Goal: Task Accomplishment & Management: Manage account settings

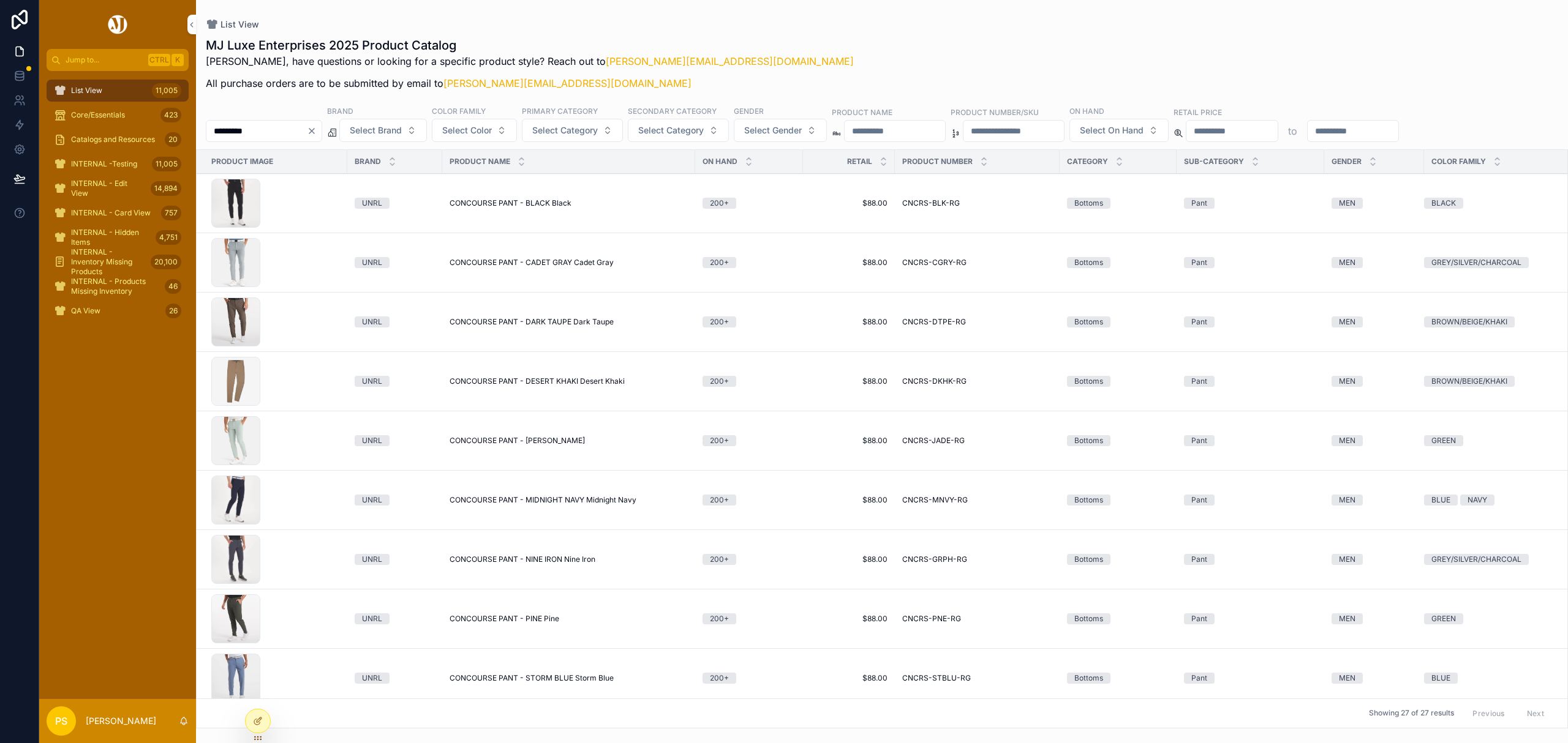
click at [922, 204] on span "CNCRS-BLK-RG" at bounding box center [931, 203] width 57 height 10
click at [287, 126] on input "*********" at bounding box center [257, 131] width 100 height 17
paste input "***"
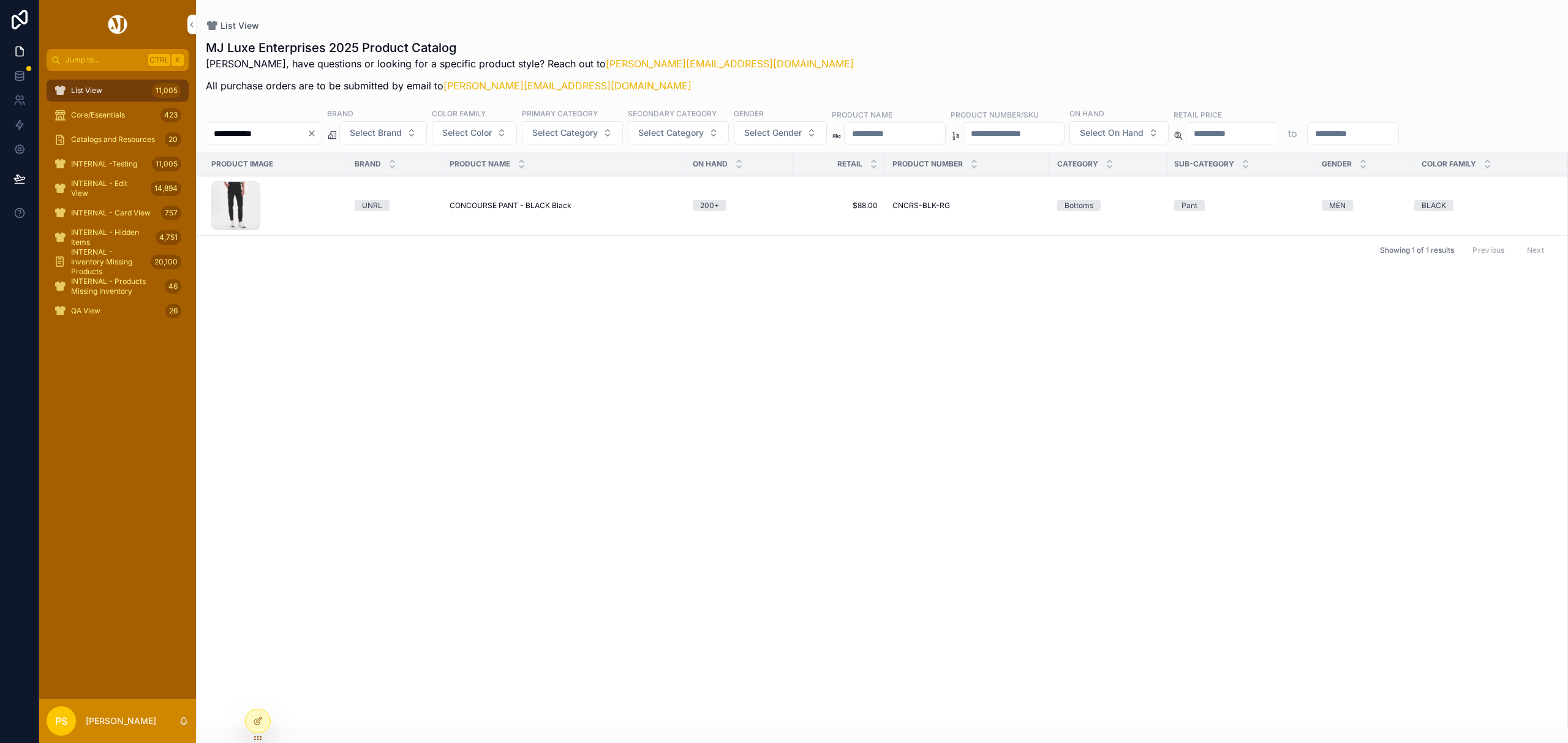
click at [268, 133] on input "**********" at bounding box center [257, 133] width 100 height 17
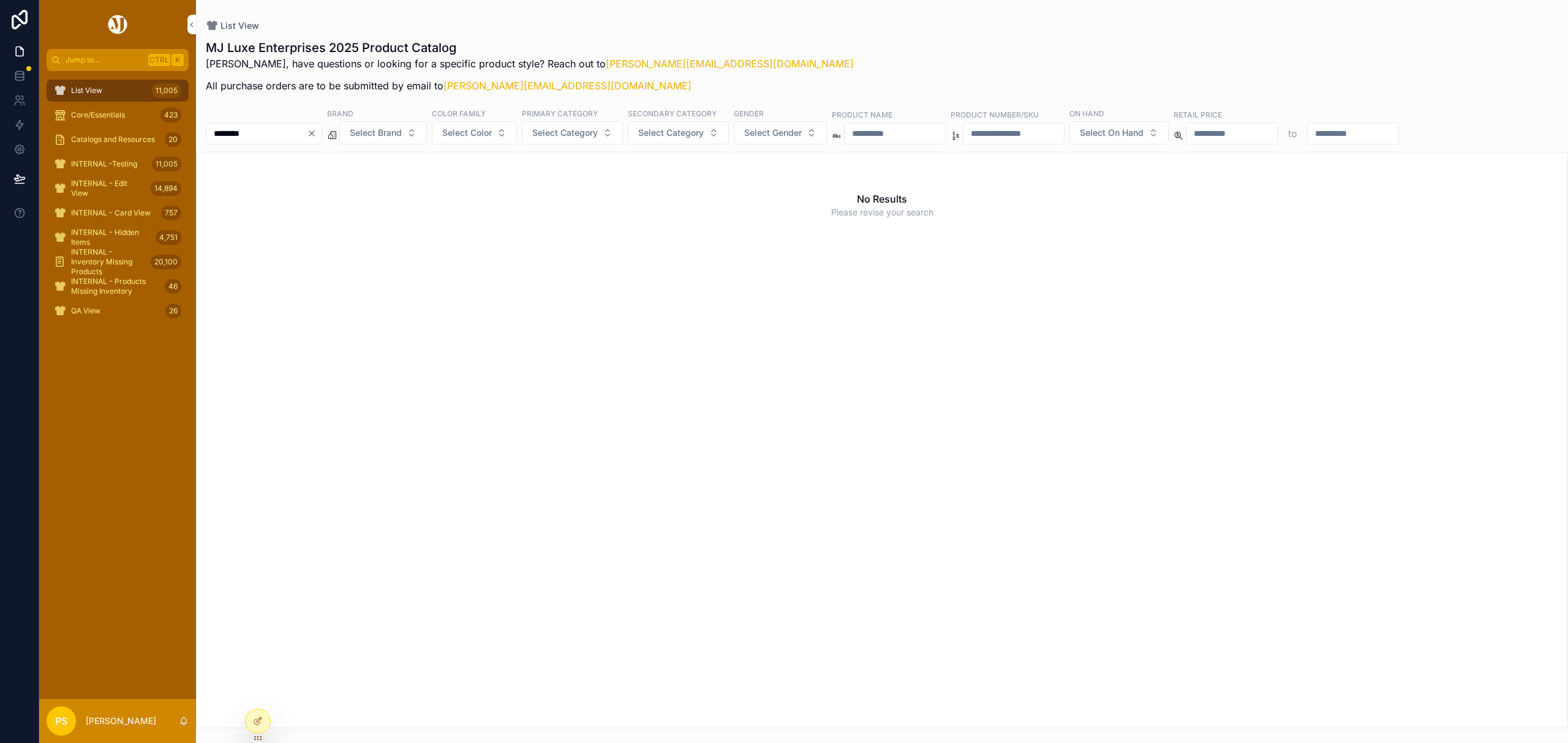
click at [280, 133] on input "********" at bounding box center [257, 133] width 100 height 17
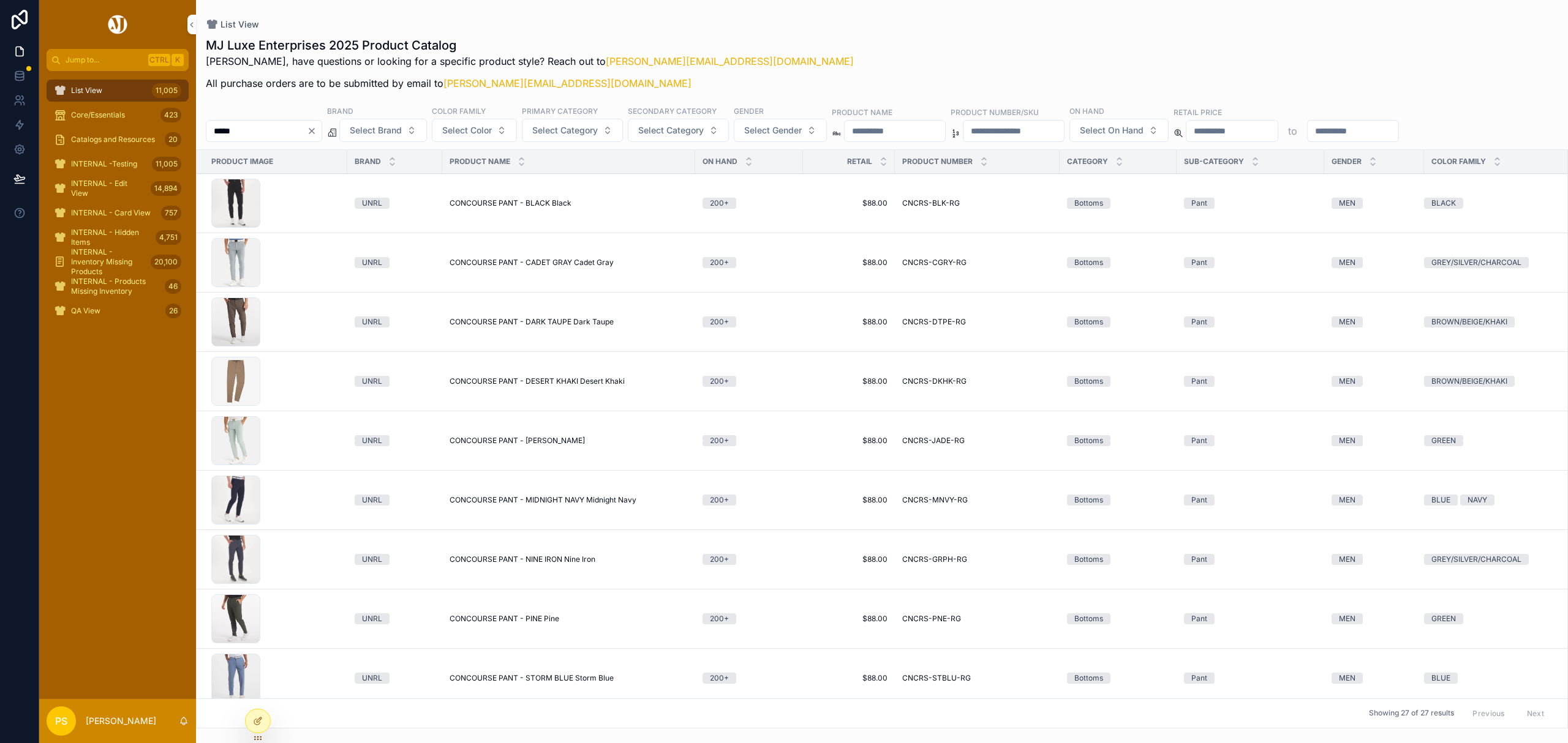
click at [0, 0] on button "Copy URL" at bounding box center [0, 0] width 0 height 0
click at [0, 0] on icon "scrollable content" at bounding box center [0, 0] width 0 height 0
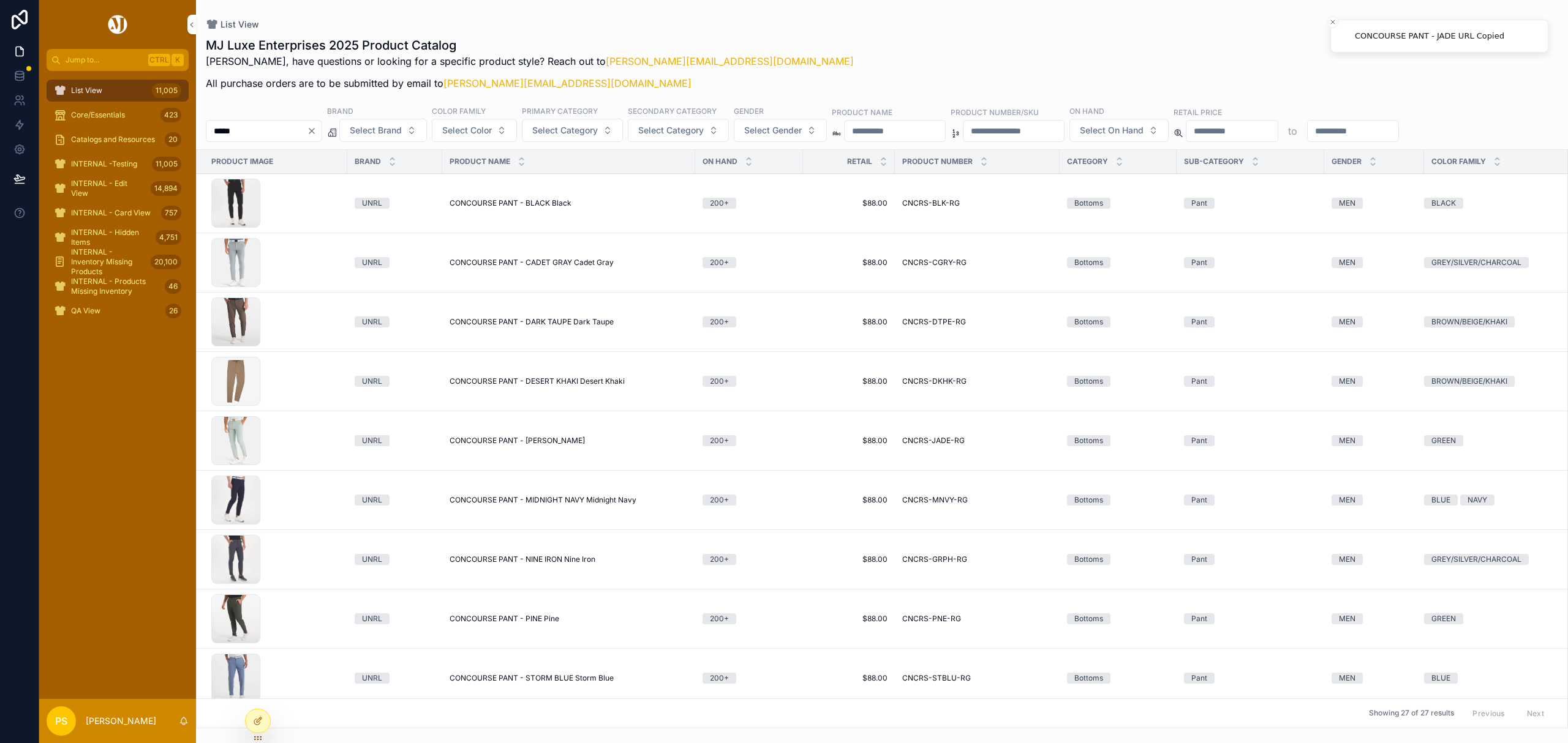
click at [0, 0] on span "Copy URL" at bounding box center [0, 0] width 0 height 0
click at [0, 0] on button "Copy URL" at bounding box center [0, 0] width 0 height 0
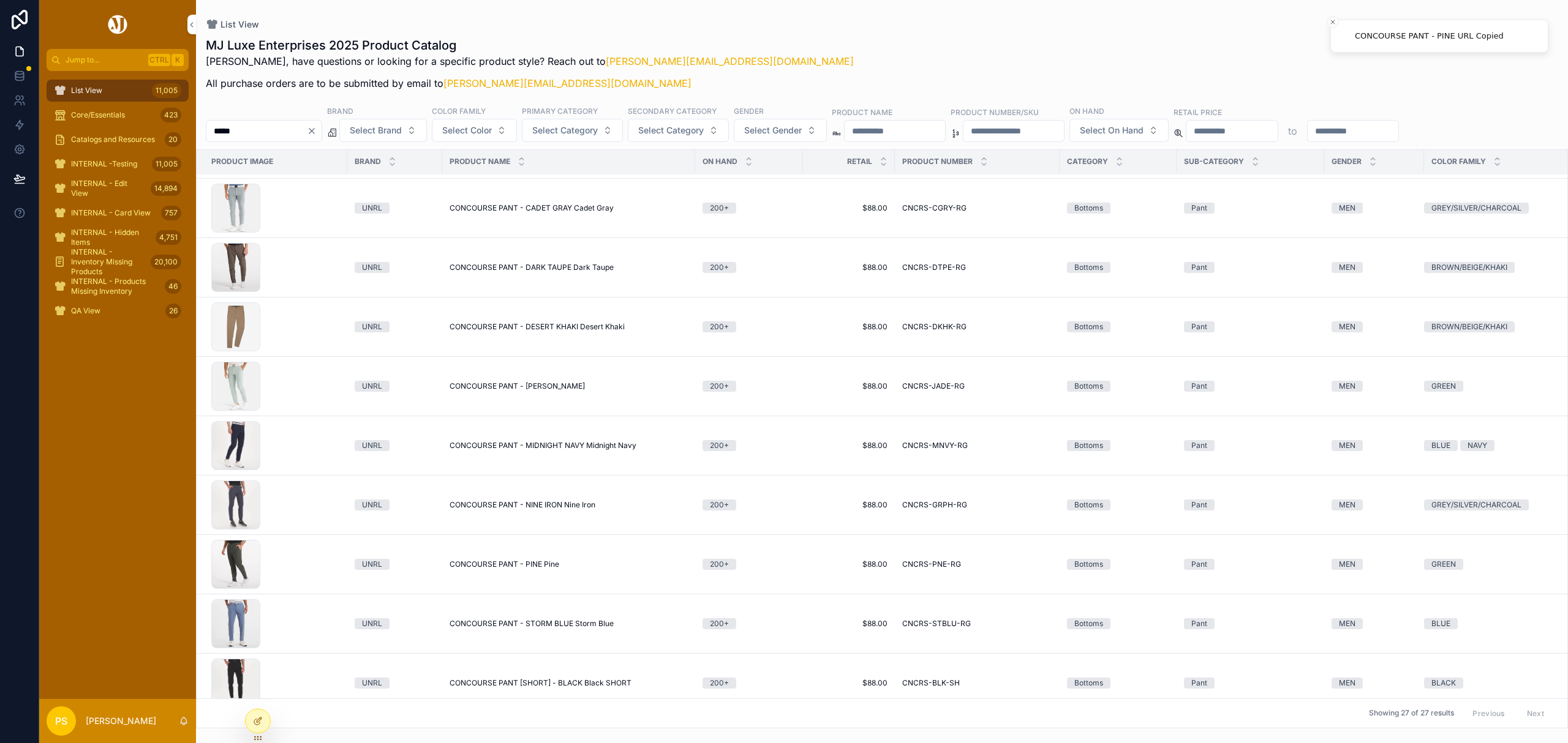
scroll to position [81, 0]
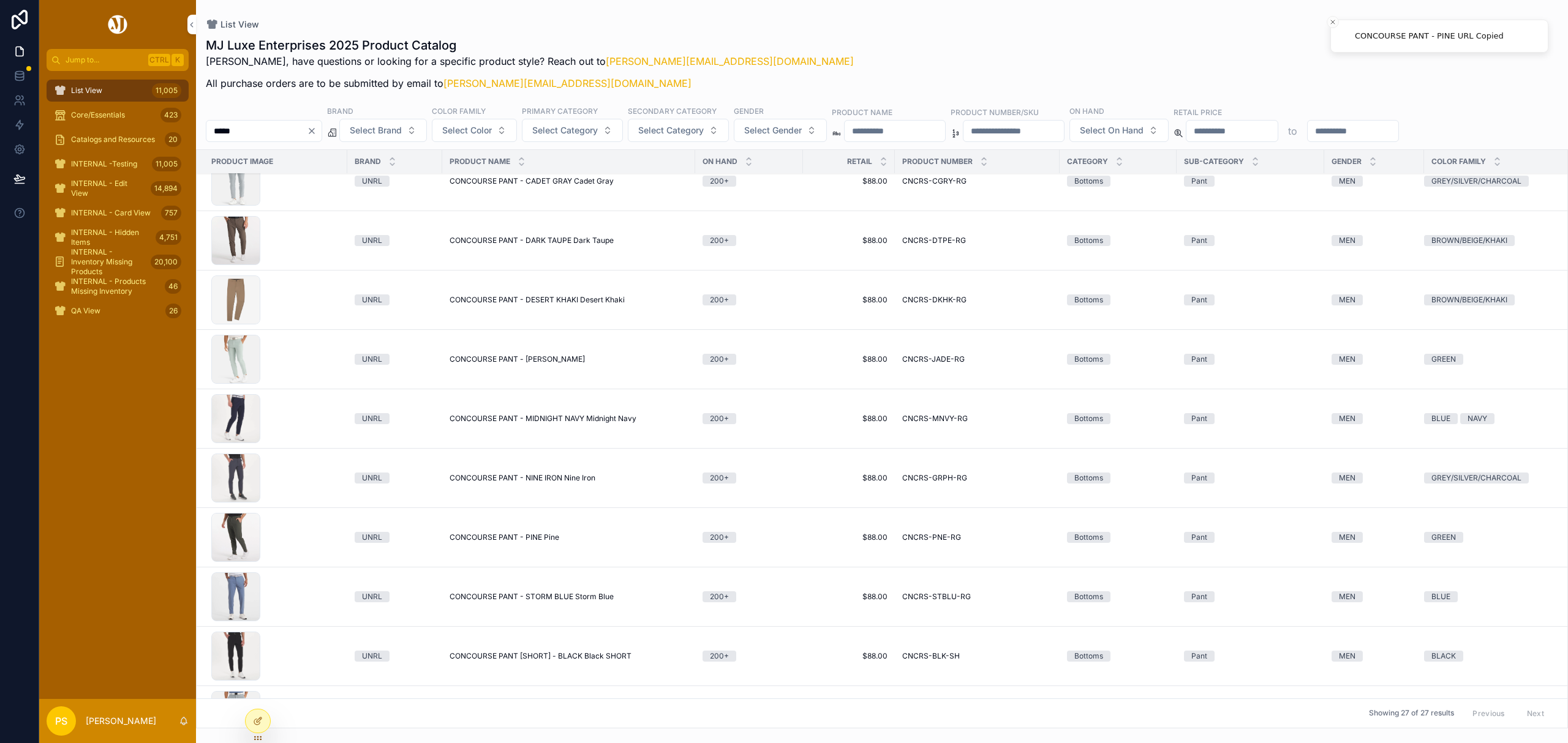
click at [0, 0] on icon "scrollable content" at bounding box center [0, 0] width 0 height 0
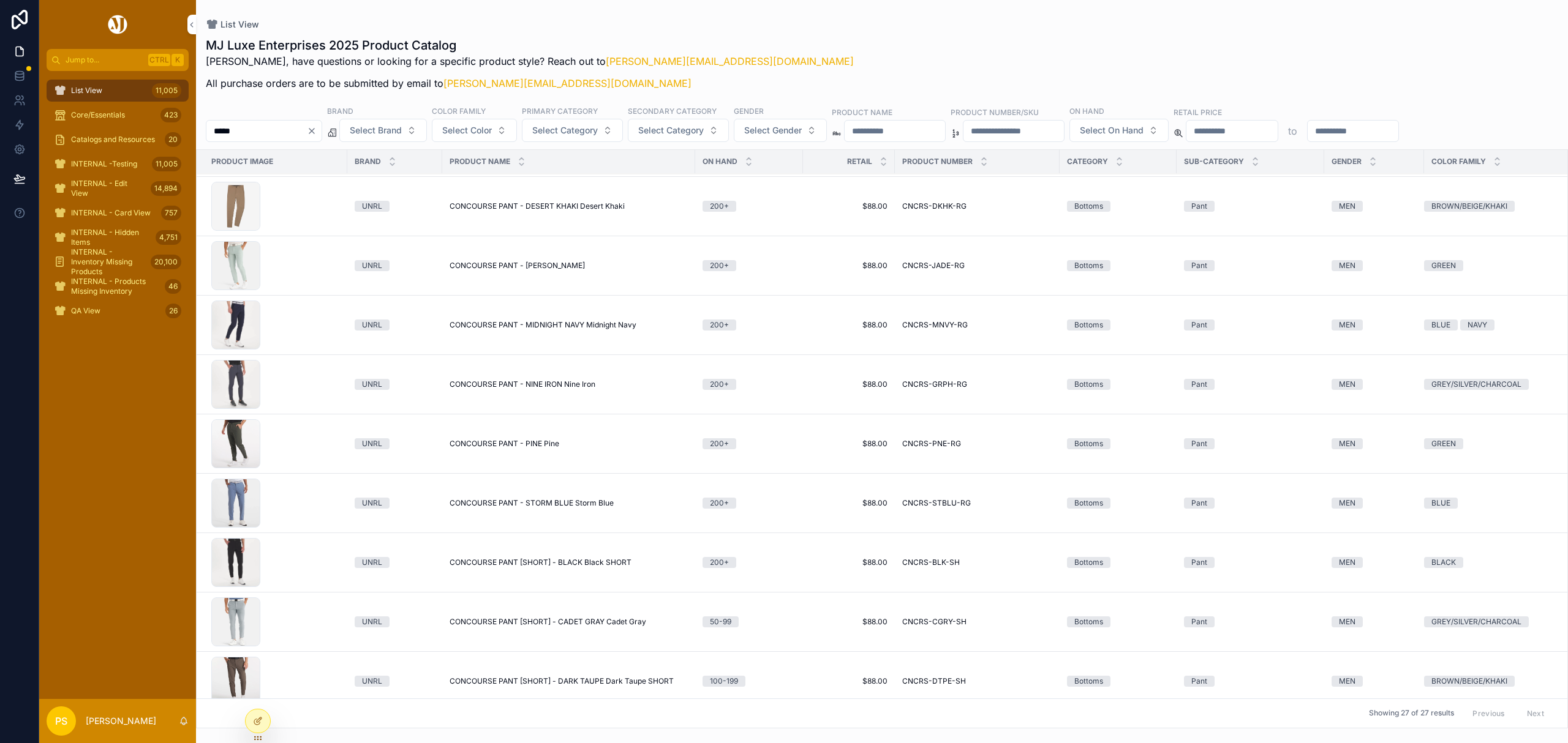
scroll to position [326, 0]
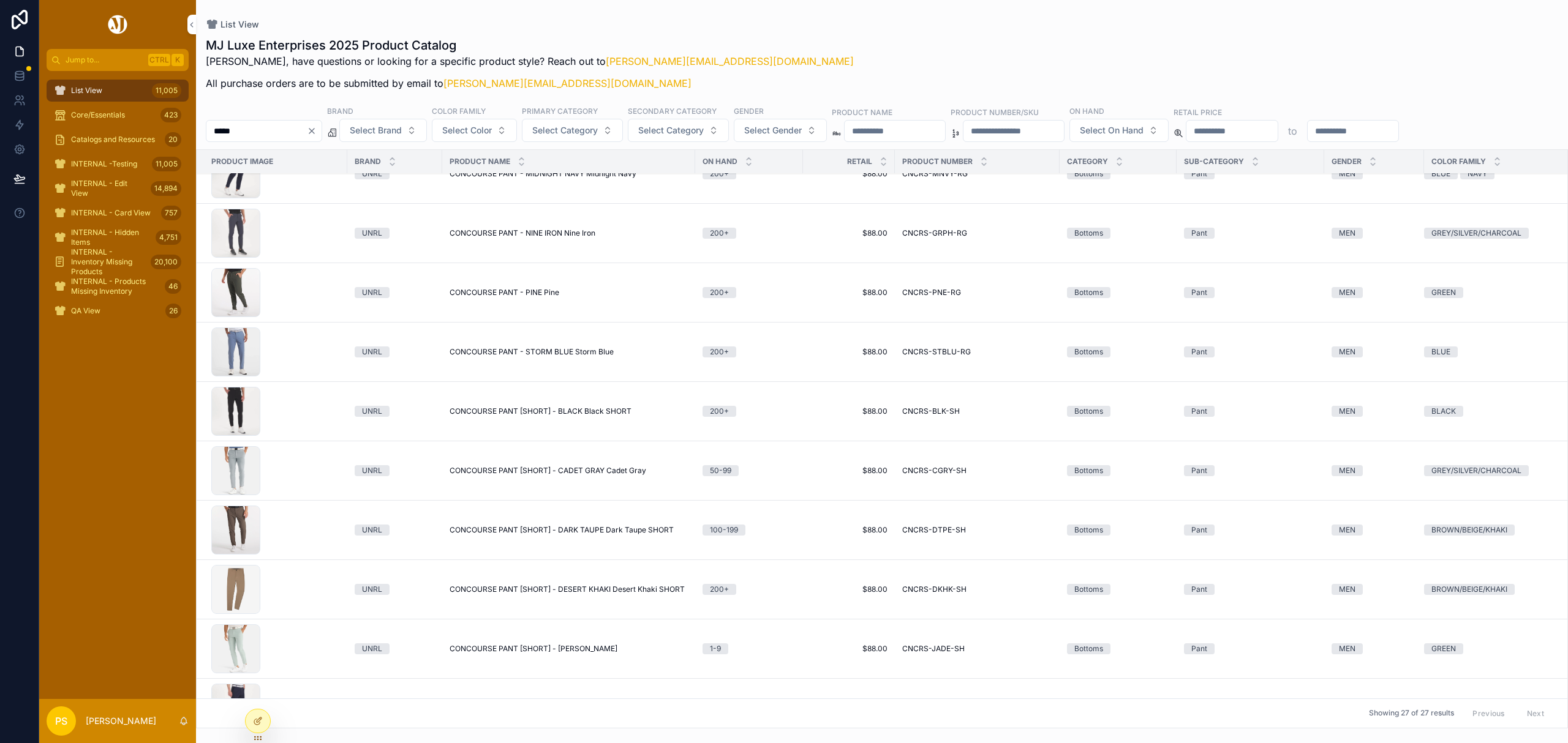
click at [0, 0] on button "Copy URL" at bounding box center [0, 0] width 0 height 0
click at [0, 0] on span "Copy URL" at bounding box center [0, 0] width 0 height 0
click at [0, 0] on button "Copy URL" at bounding box center [0, 0] width 0 height 0
click at [0, 0] on icon "scrollable content" at bounding box center [0, 0] width 0 height 0
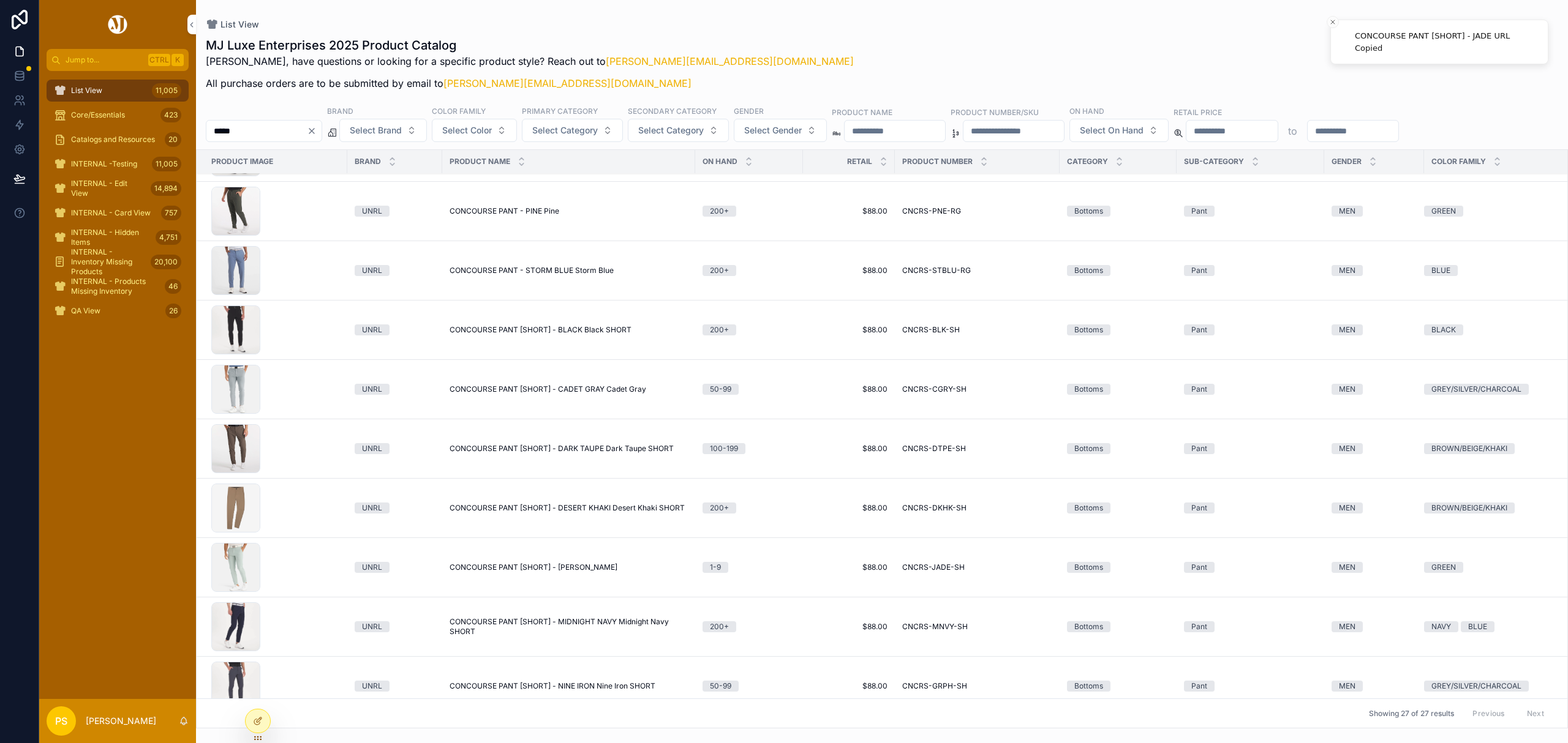
scroll to position [490, 0]
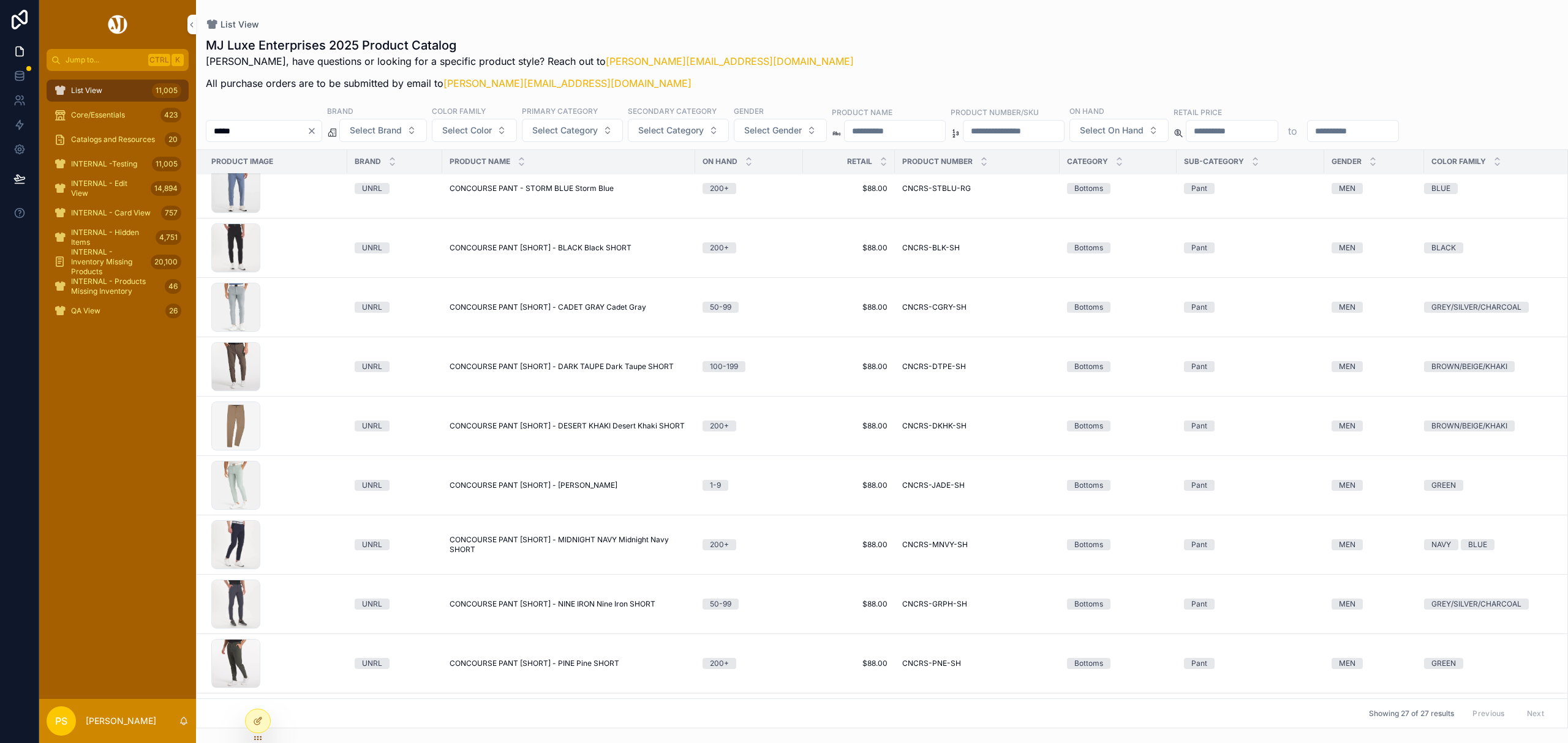
click at [0, 0] on span "Copy URL" at bounding box center [0, 0] width 0 height 0
drag, startPoint x: 1445, startPoint y: 638, endPoint x: 1351, endPoint y: 624, distance: 95.0
click at [0, 0] on span "Copy URL" at bounding box center [0, 0] width 0 height 0
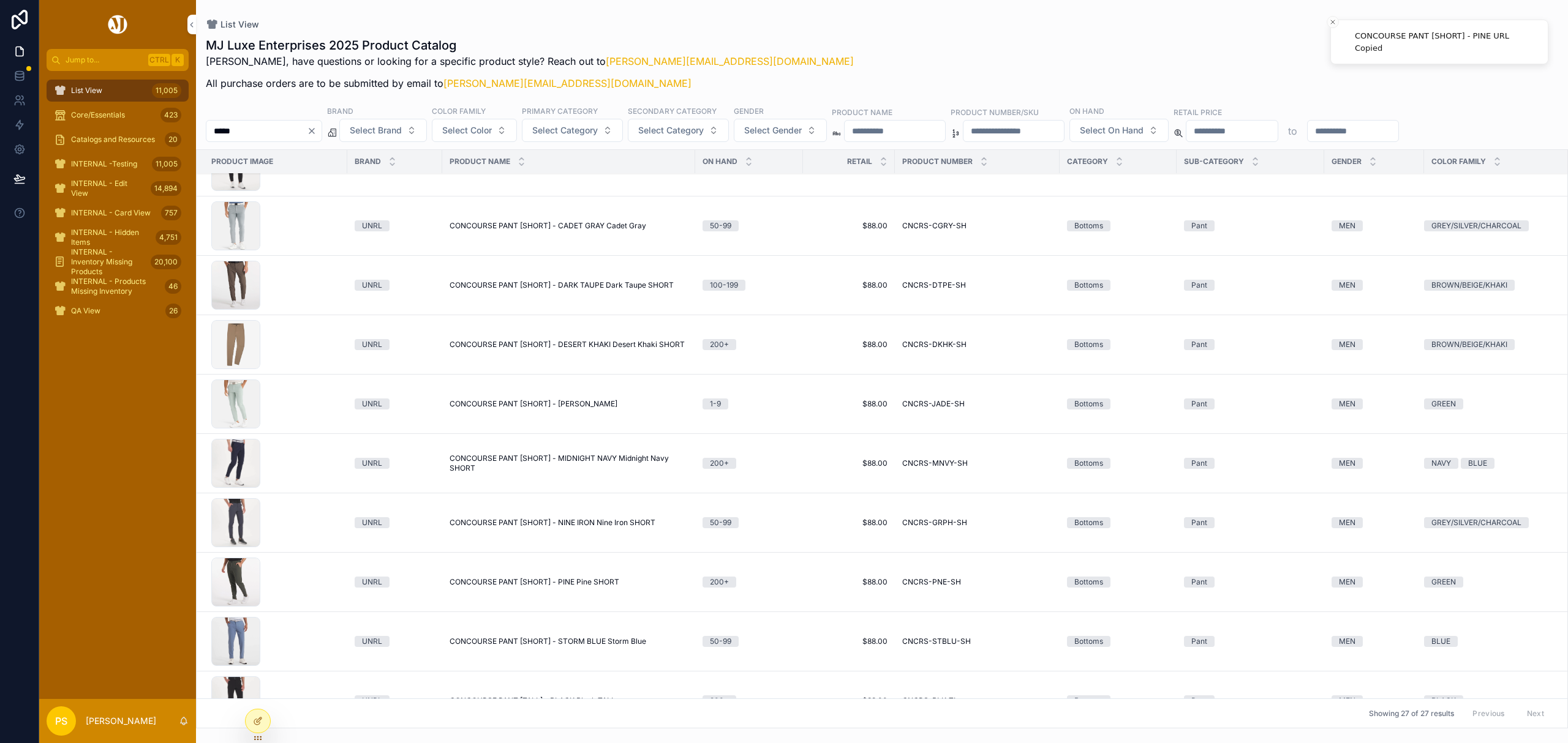
scroll to position [653, 0]
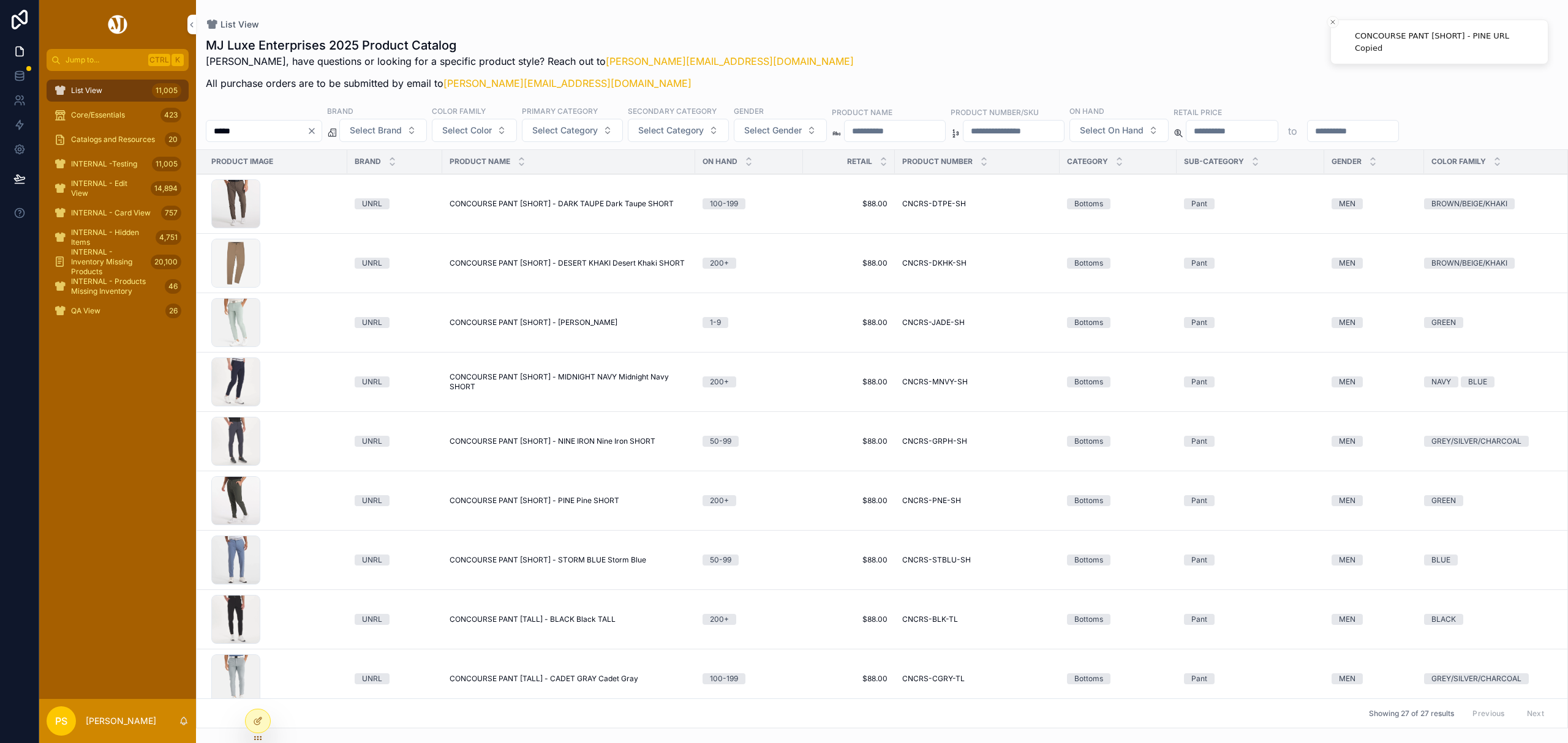
click at [0, 0] on span "Copy URL" at bounding box center [0, 0] width 0 height 0
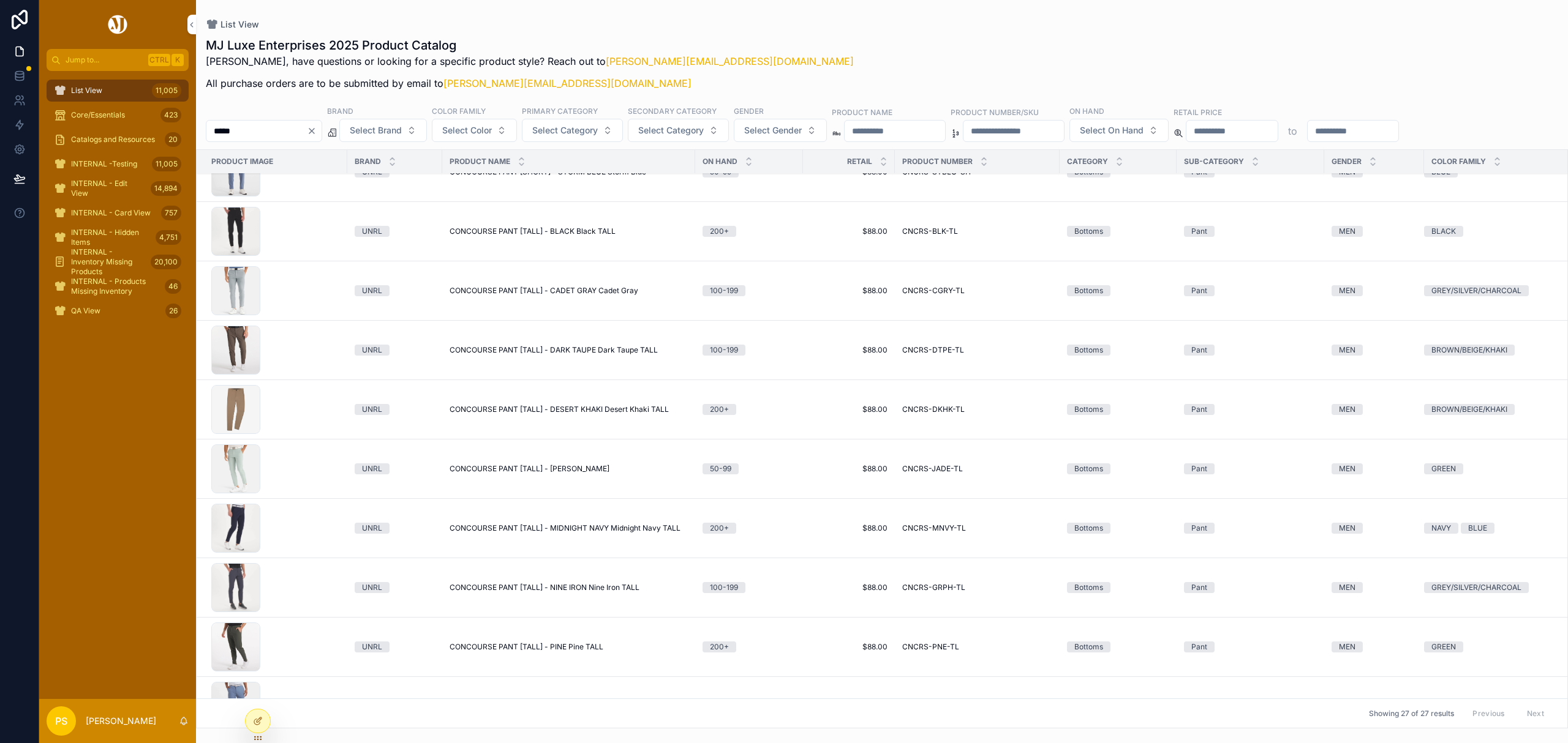
scroll to position [1012, 0]
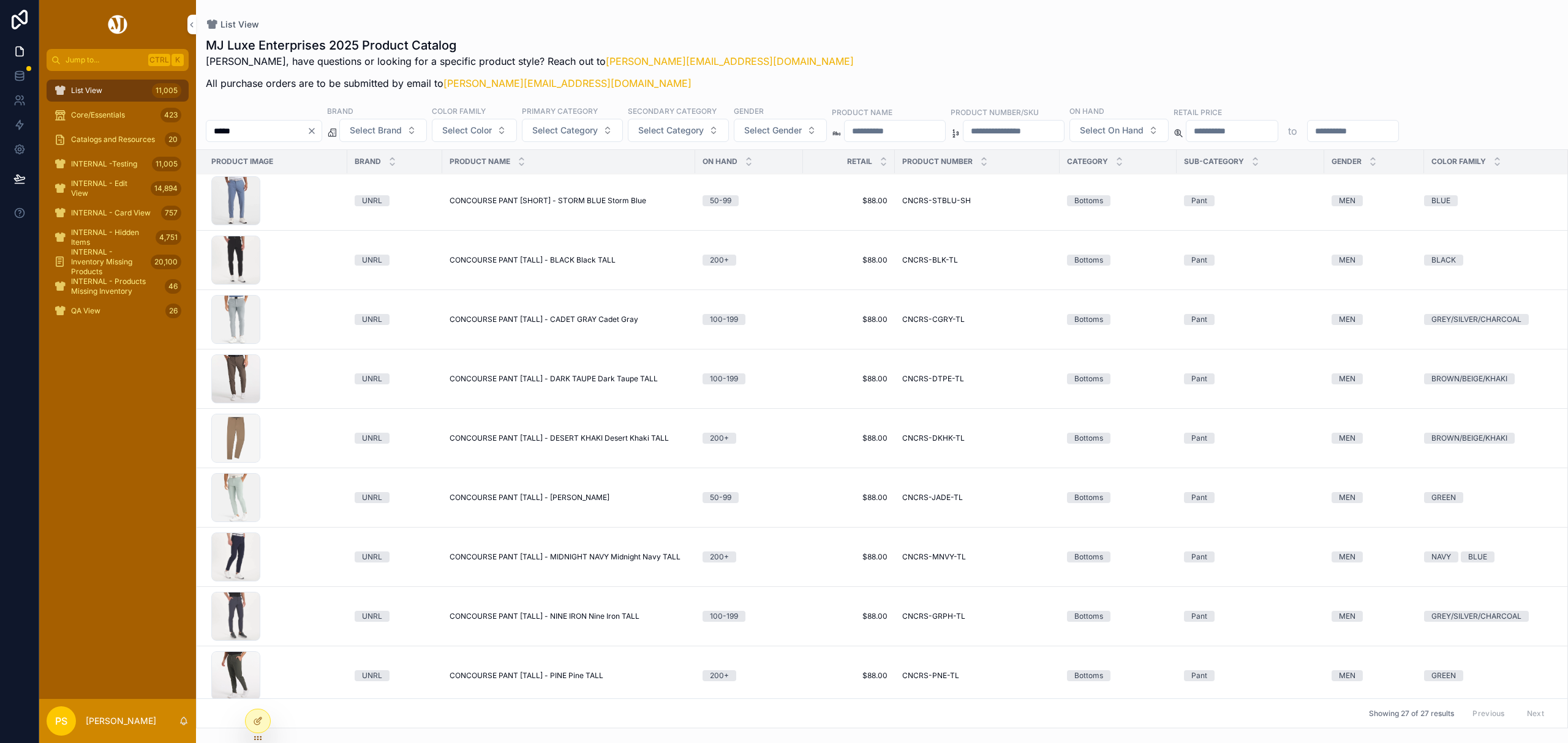
click at [0, 0] on icon "scrollable content" at bounding box center [0, 0] width 0 height 0
click at [0, 0] on button "Copy URL" at bounding box center [0, 0] width 0 height 0
click at [0, 0] on span "Copy URL" at bounding box center [0, 0] width 0 height 0
click at [0, 0] on button "Copy URL" at bounding box center [0, 0] width 0 height 0
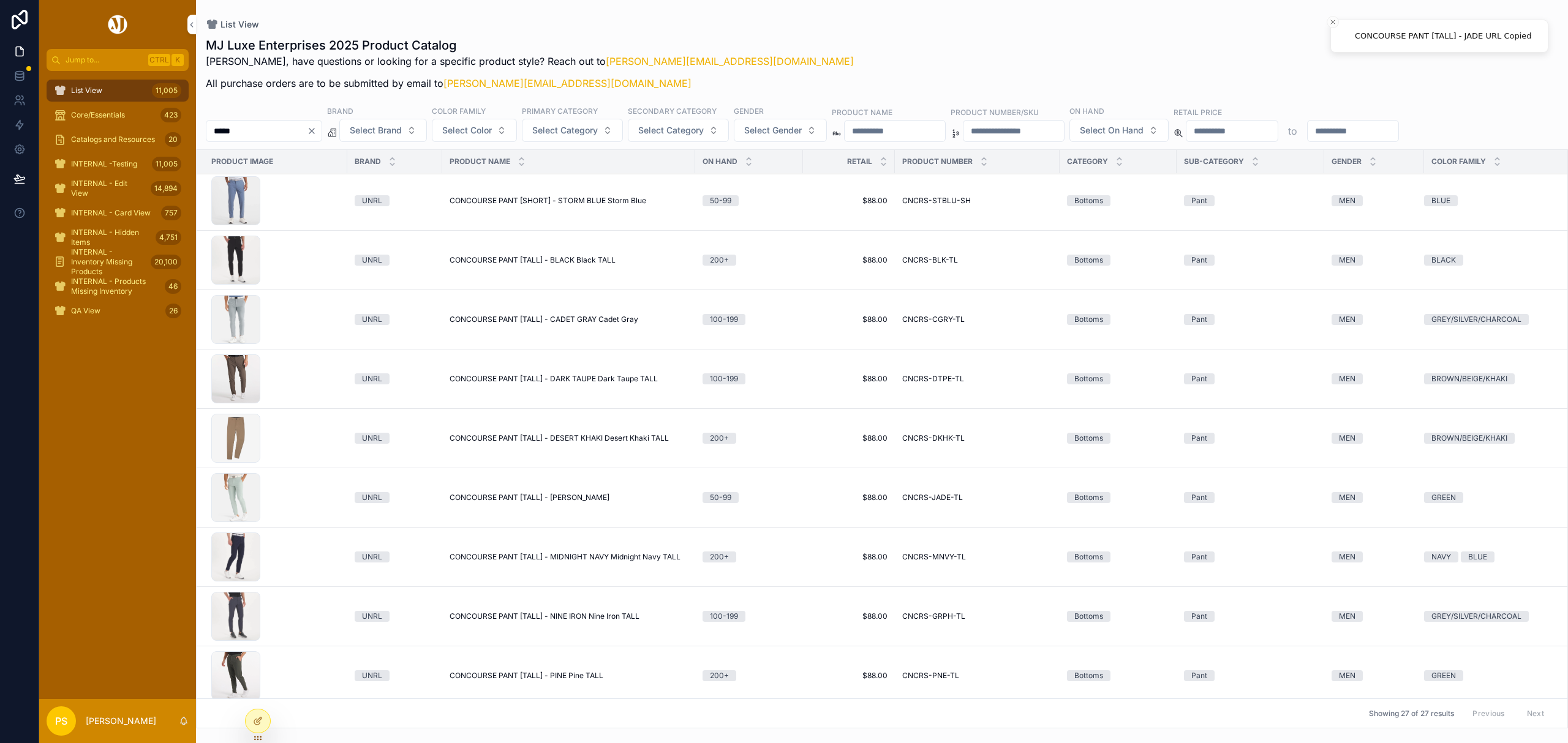
click at [0, 0] on span "Copy URL" at bounding box center [0, 0] width 0 height 0
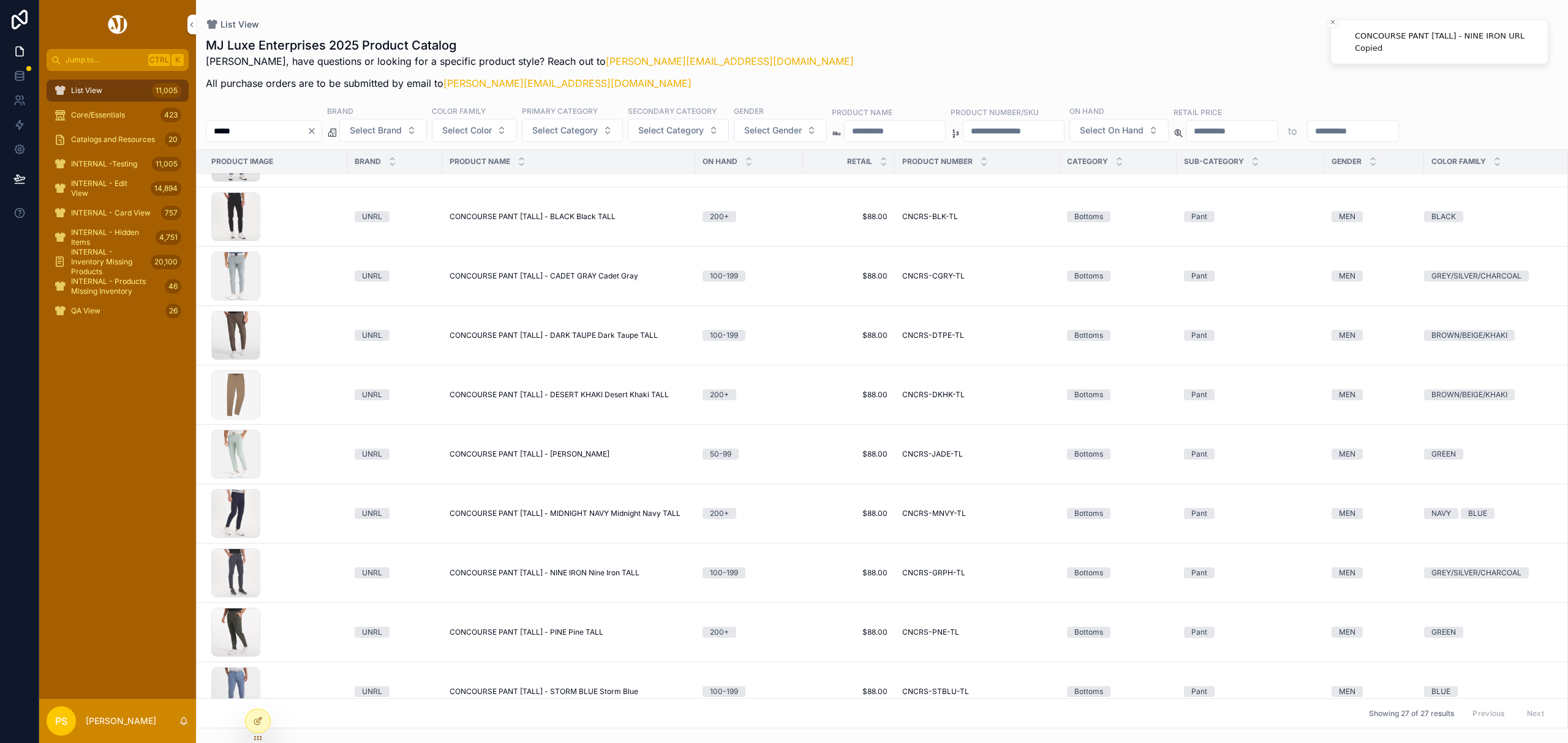
scroll to position [1093, 0]
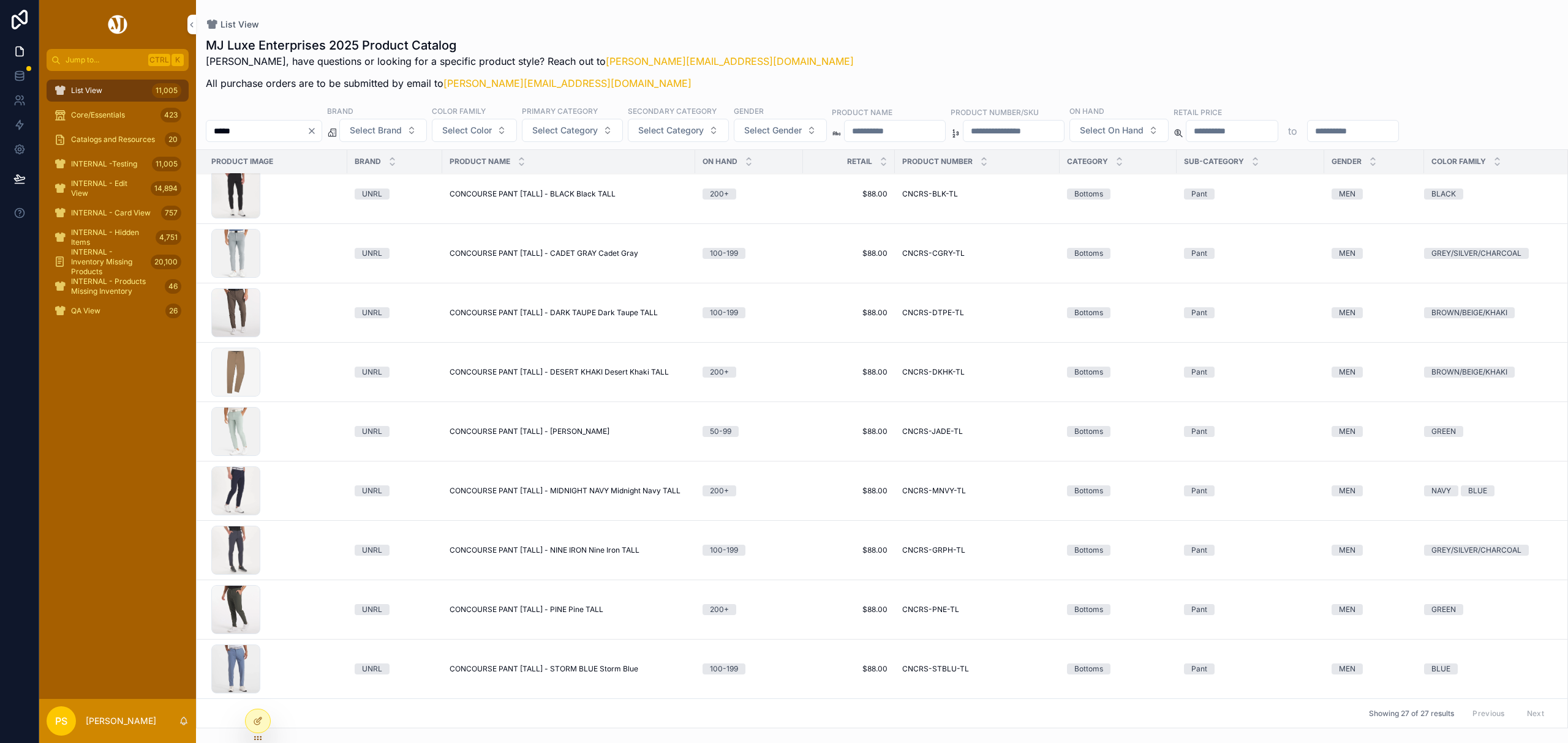
click at [0, 0] on button "Copy URL" at bounding box center [0, 0] width 0 height 0
click at [0, 0] on span "Copy URL" at bounding box center [0, 0] width 0 height 0
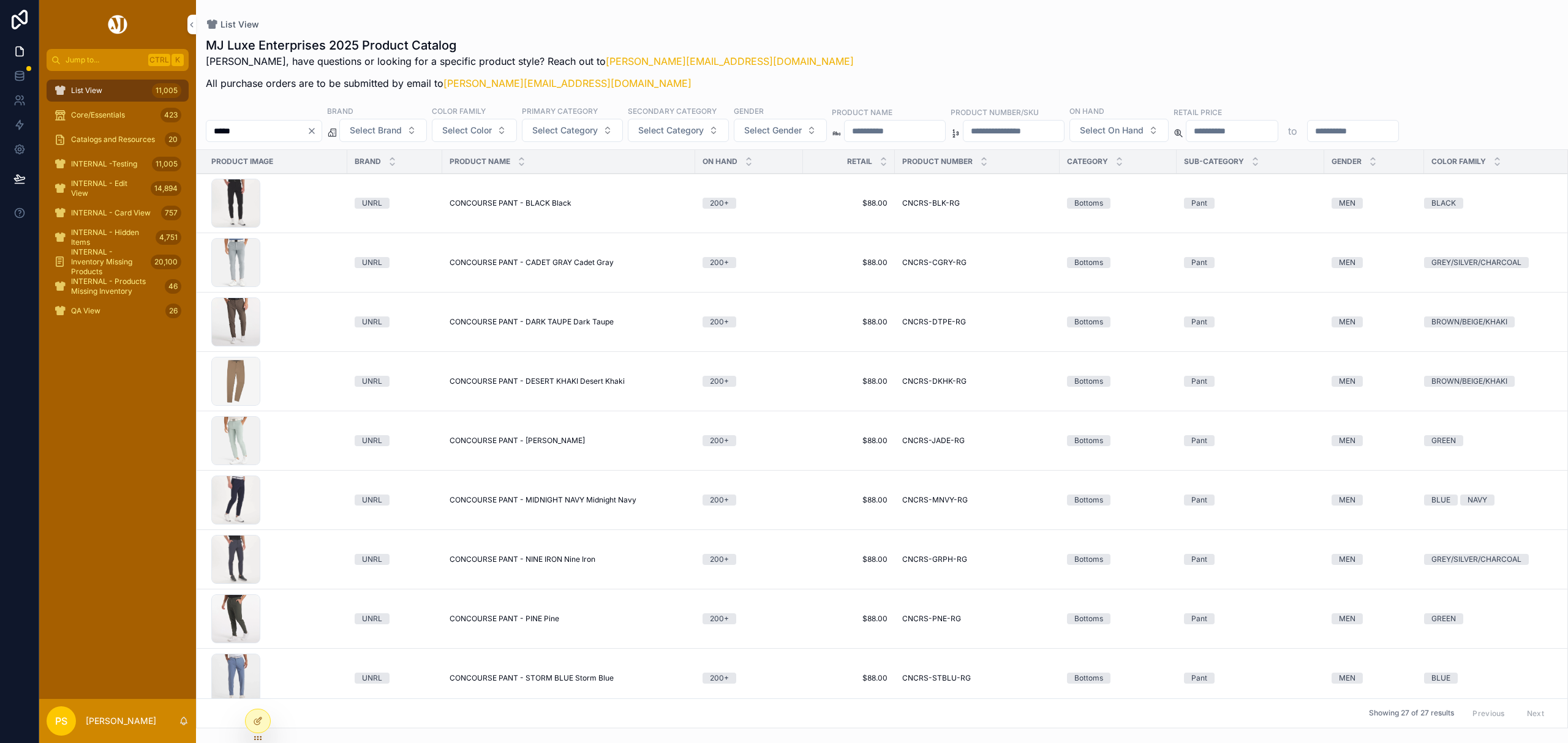
click at [296, 131] on input "*****" at bounding box center [257, 131] width 100 height 17
type input "*******"
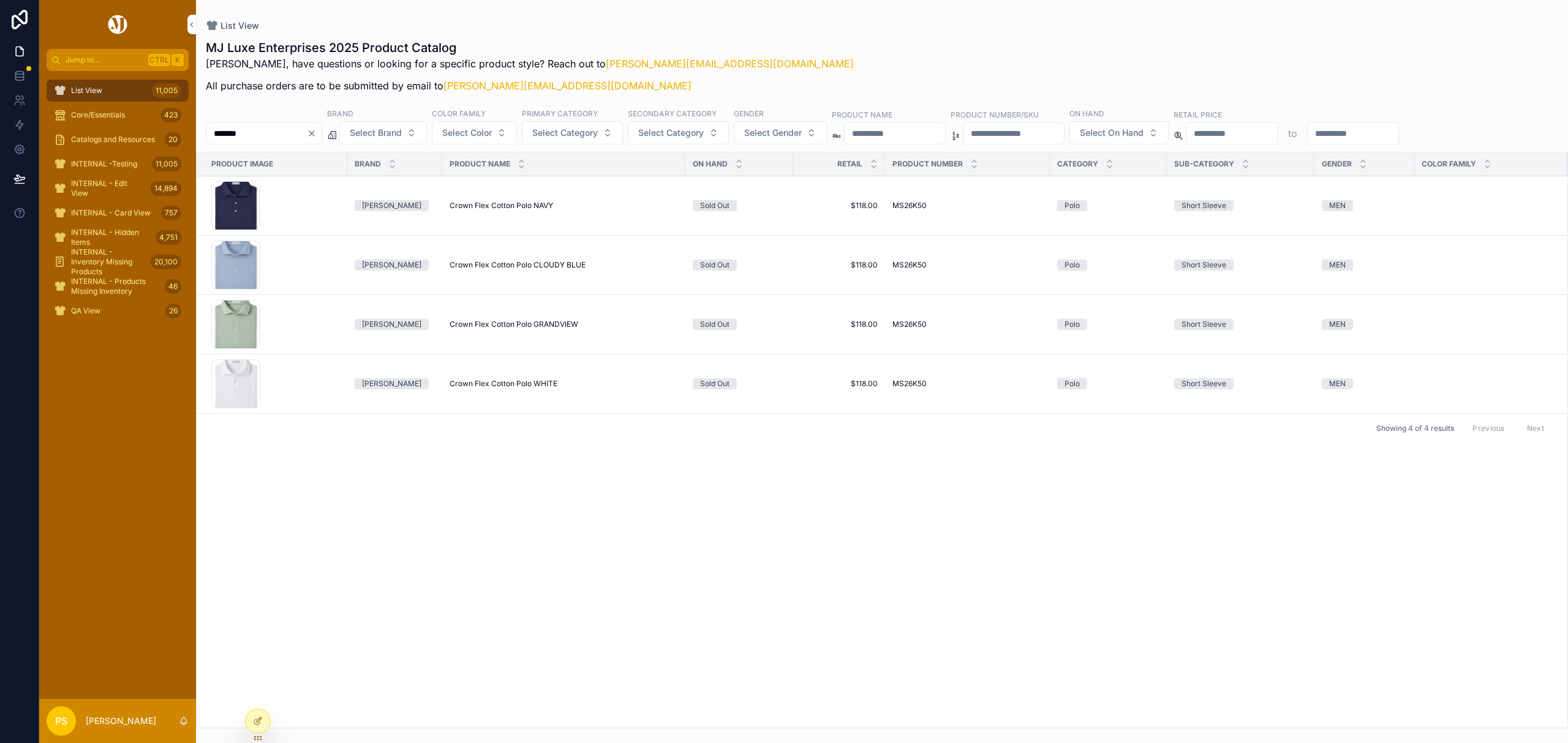
click at [485, 204] on span "Crown Flex Cotton Polo NAVY" at bounding box center [501, 206] width 104 height 10
click at [111, 134] on span "Catalogs and Resources" at bounding box center [113, 139] width 84 height 10
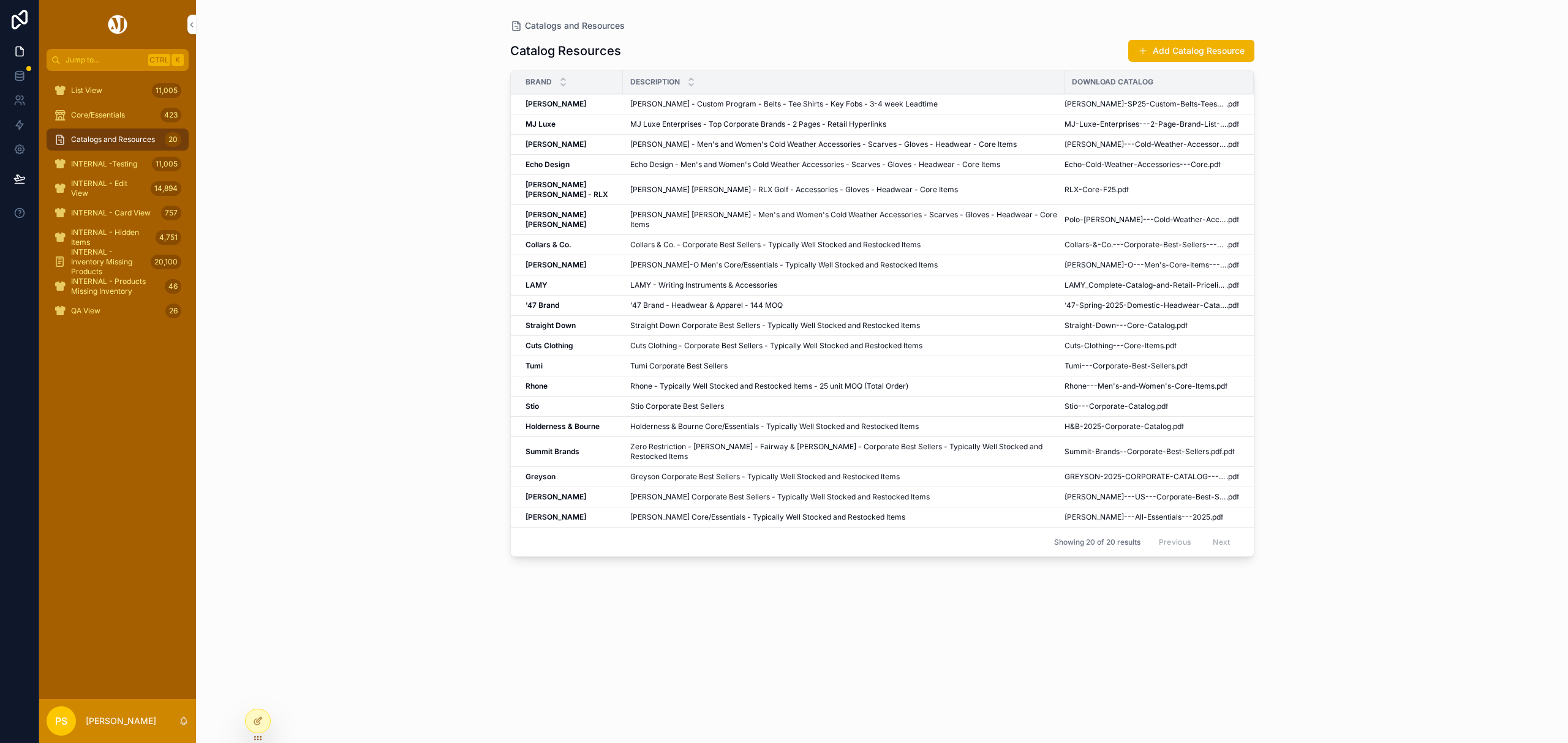
click at [1181, 63] on div "Catalog Resources Add Catalog Resource Brand Description Download Catalog Peter…" at bounding box center [882, 380] width 744 height 697
click at [1182, 57] on button "Add Catalog Resource" at bounding box center [1191, 50] width 126 height 22
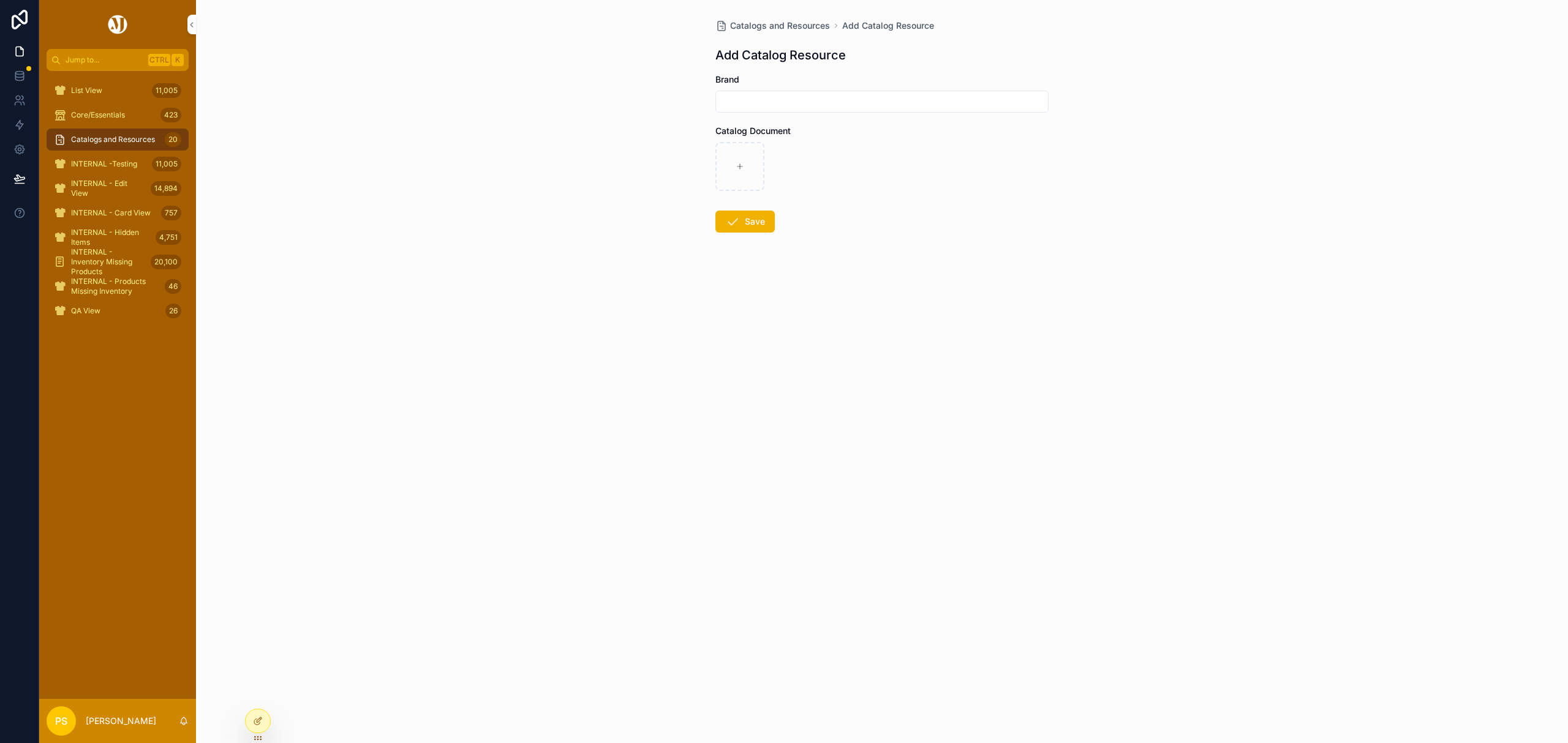
click at [790, 105] on input "scrollable content" at bounding box center [881, 102] width 332 height 17
type input "********"
click at [501, 165] on div "Catalogs and Resources Add Catalog Resource Add Catalog Resource Brand ********…" at bounding box center [882, 371] width 1372 height 743
click at [741, 224] on button "Save" at bounding box center [745, 221] width 59 height 22
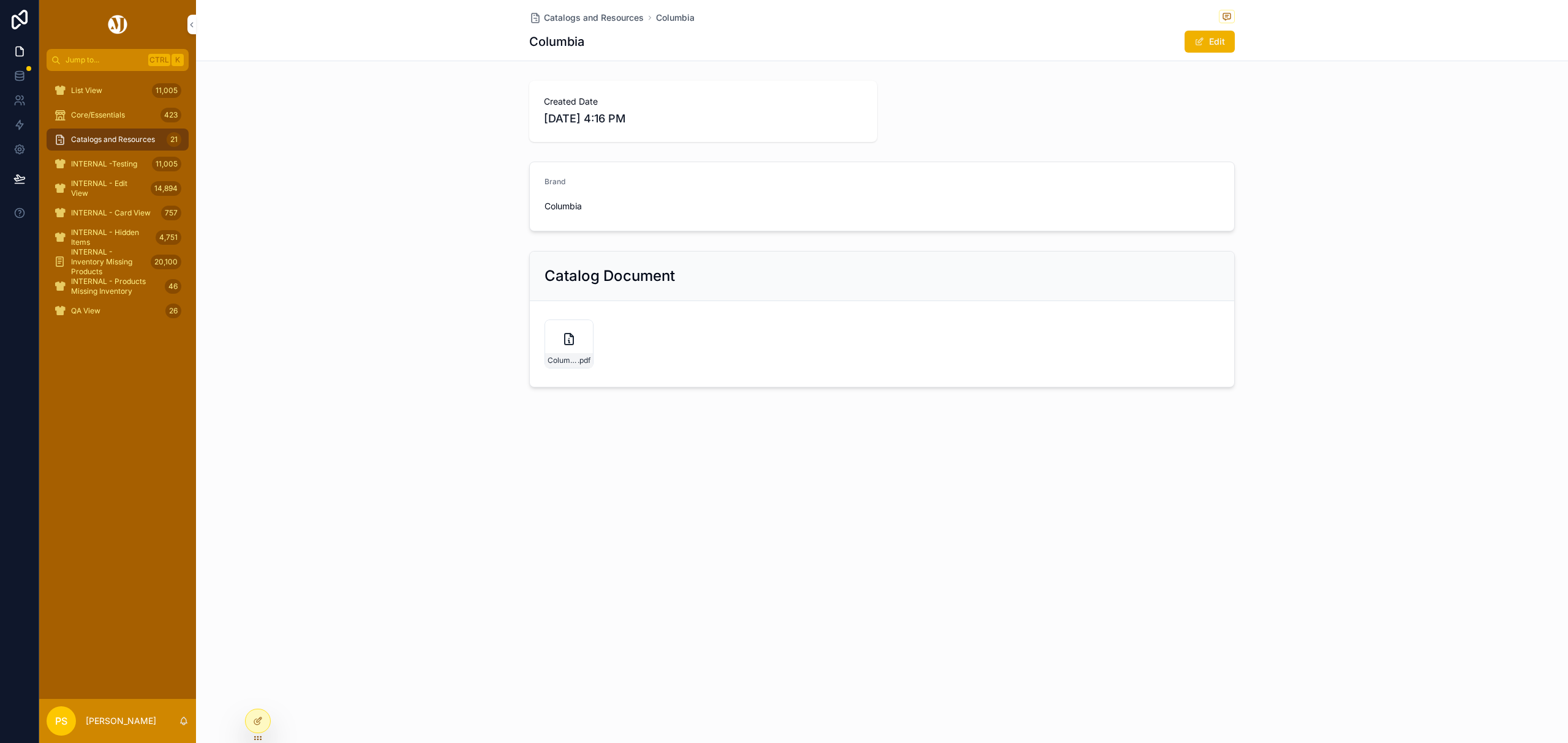
click at [106, 113] on span "Core/Essentials" at bounding box center [98, 115] width 54 height 10
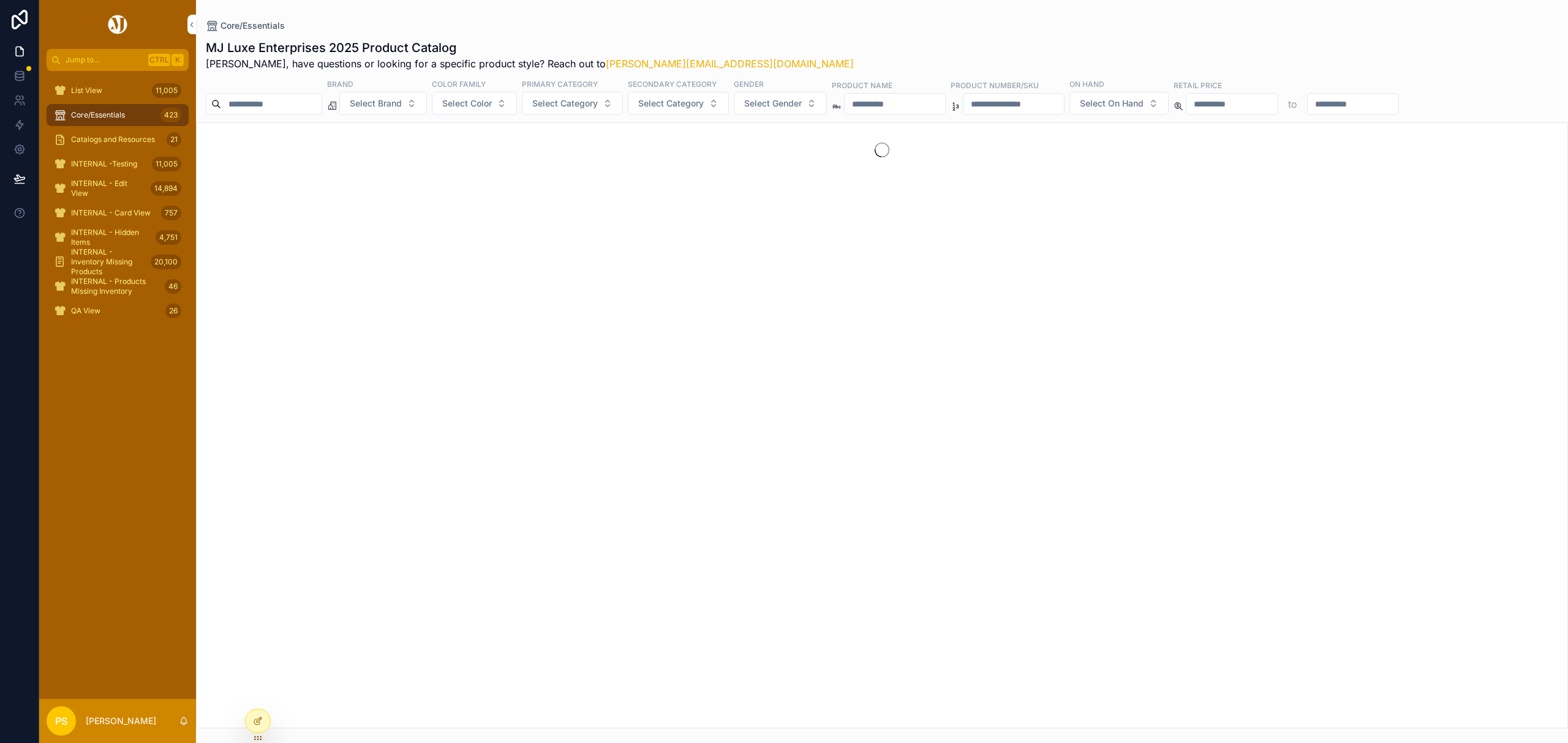
click at [111, 138] on span "Catalogs and Resources" at bounding box center [113, 139] width 84 height 10
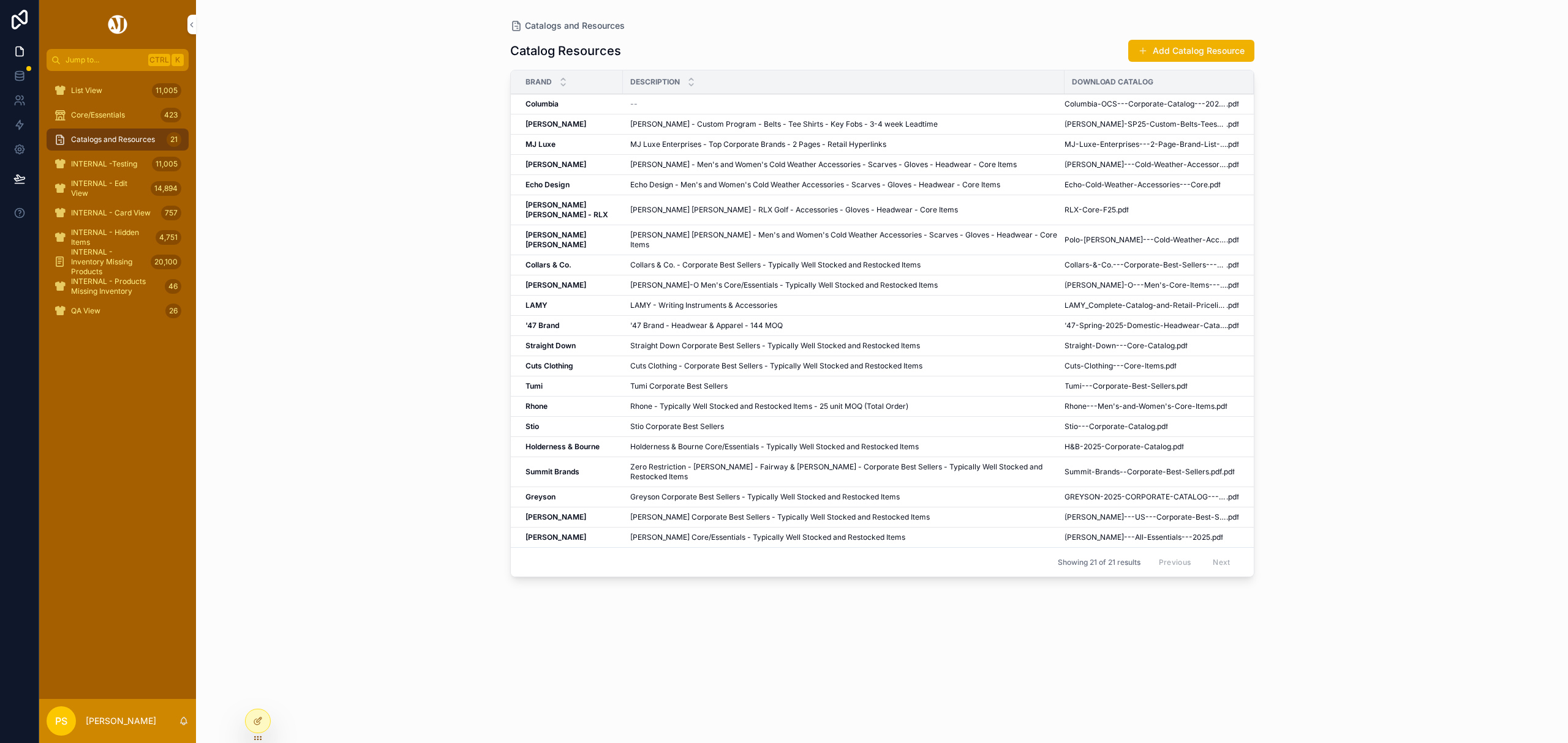
click at [0, 0] on icon "scrollable content" at bounding box center [0, 0] width 0 height 0
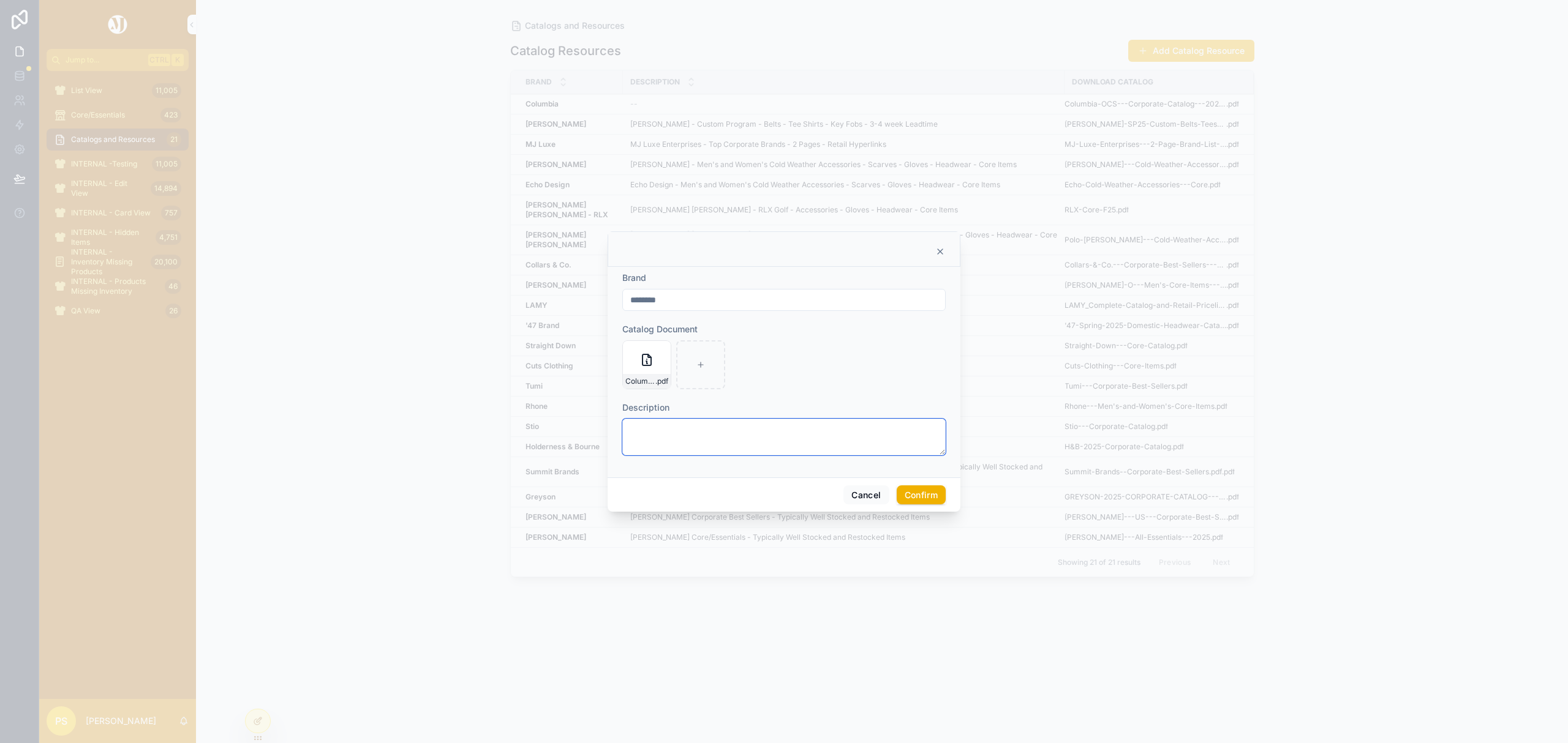
click at [697, 433] on textarea at bounding box center [784, 437] width 323 height 37
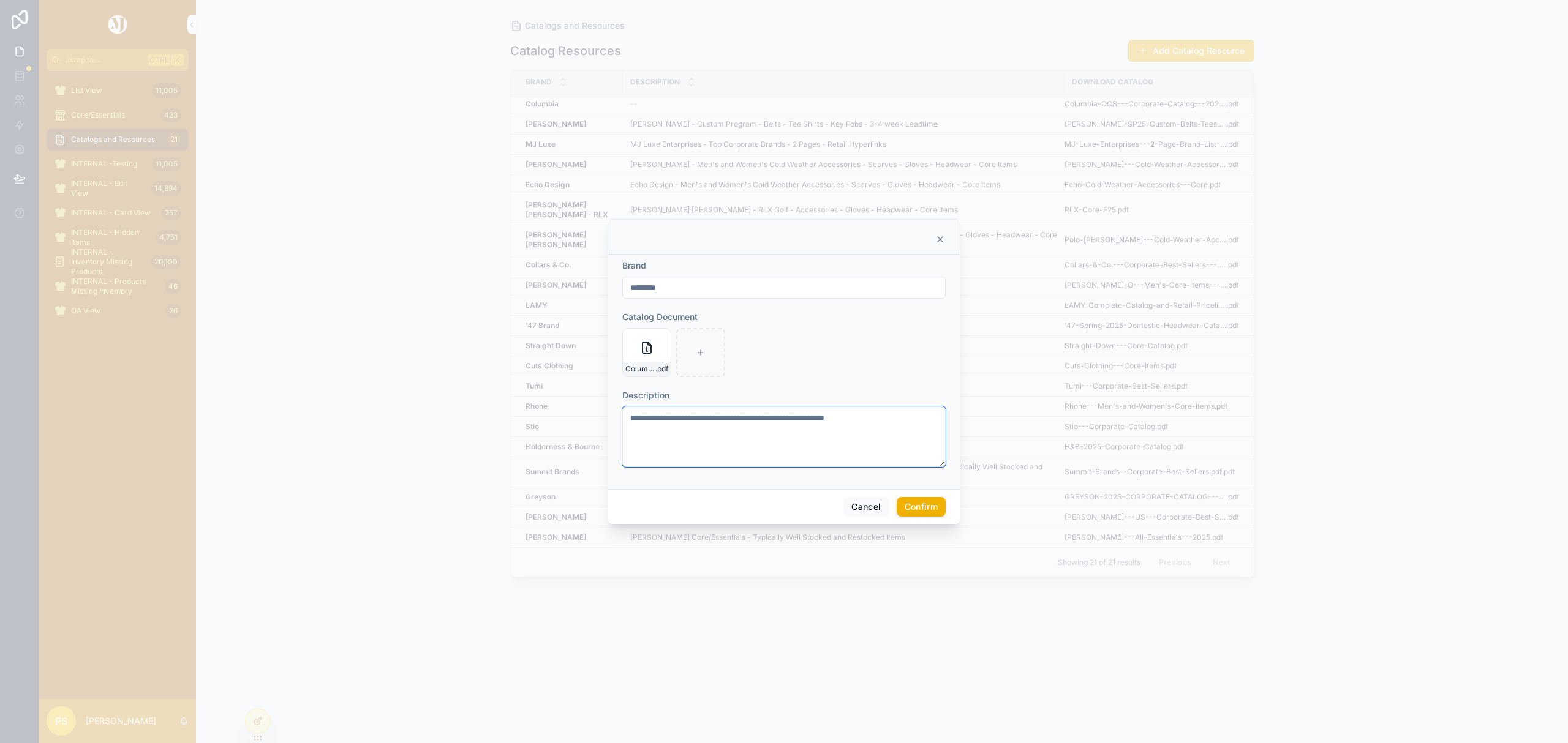
click at [677, 420] on textarea "**********" at bounding box center [784, 437] width 323 height 61
type textarea "**********"
click at [924, 507] on button "Confirm" at bounding box center [921, 507] width 49 height 20
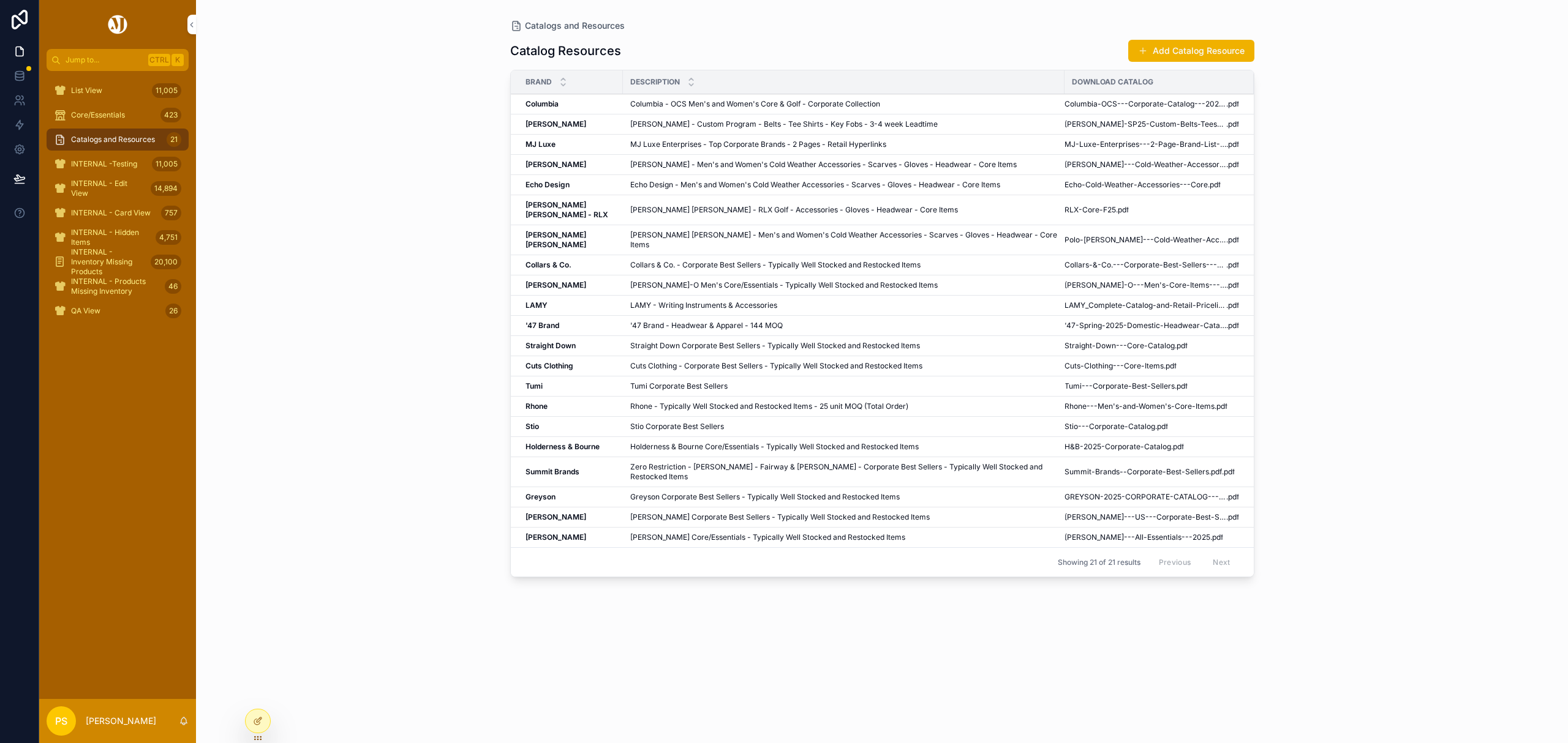
click at [1379, 278] on div "Catalogs and Resources Catalog Resources Add Catalog Resource Brand Description…" at bounding box center [882, 371] width 1372 height 743
click at [358, 438] on div "Catalogs and Resources Catalog Resources Add Catalog Resource Brand Description…" at bounding box center [882, 371] width 1372 height 743
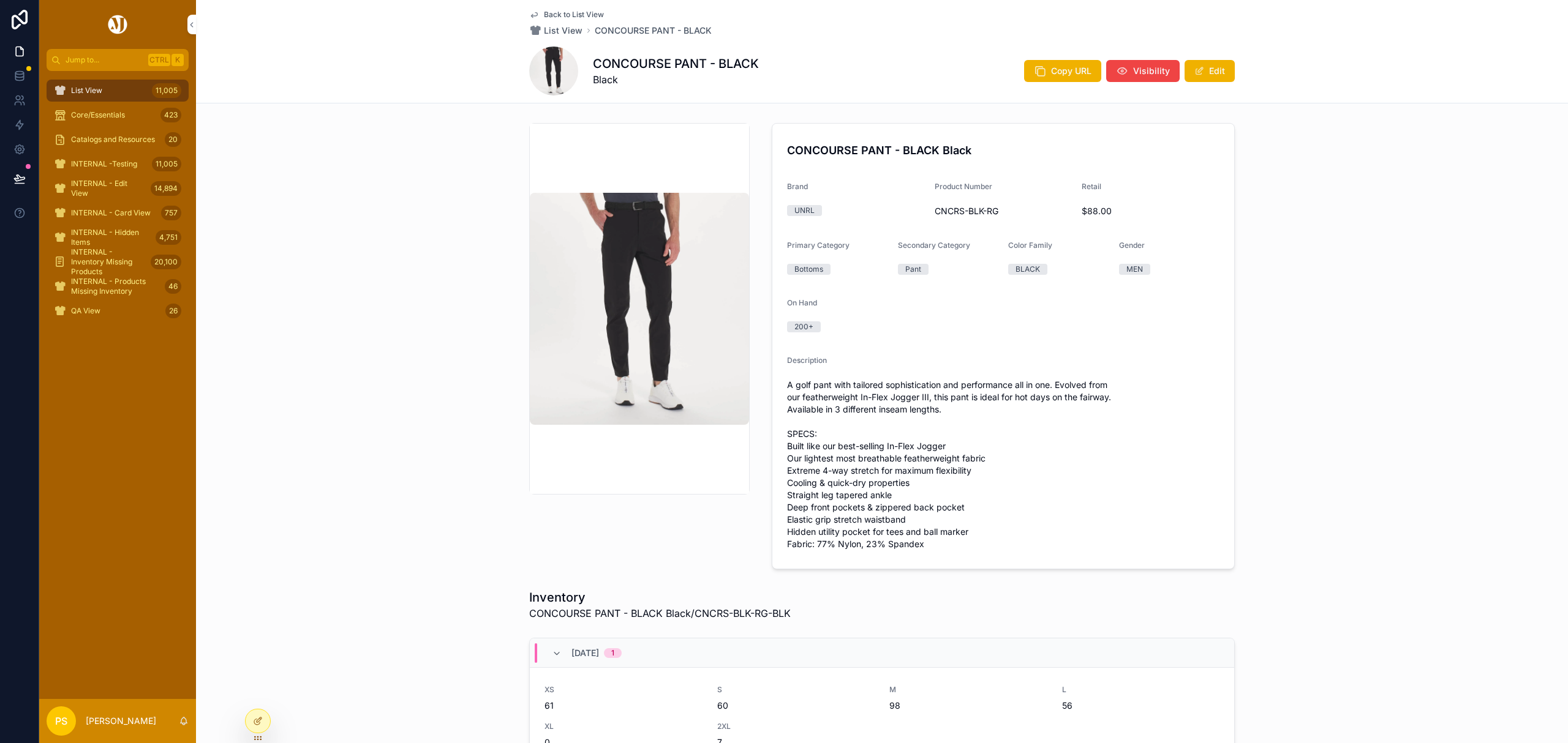
click at [943, 208] on span "CNCRS-BLK-RG" at bounding box center [1003, 211] width 138 height 13
copy span "CNCRS-BLK-RG"
click at [18, 103] on icon at bounding box center [19, 100] width 13 height 13
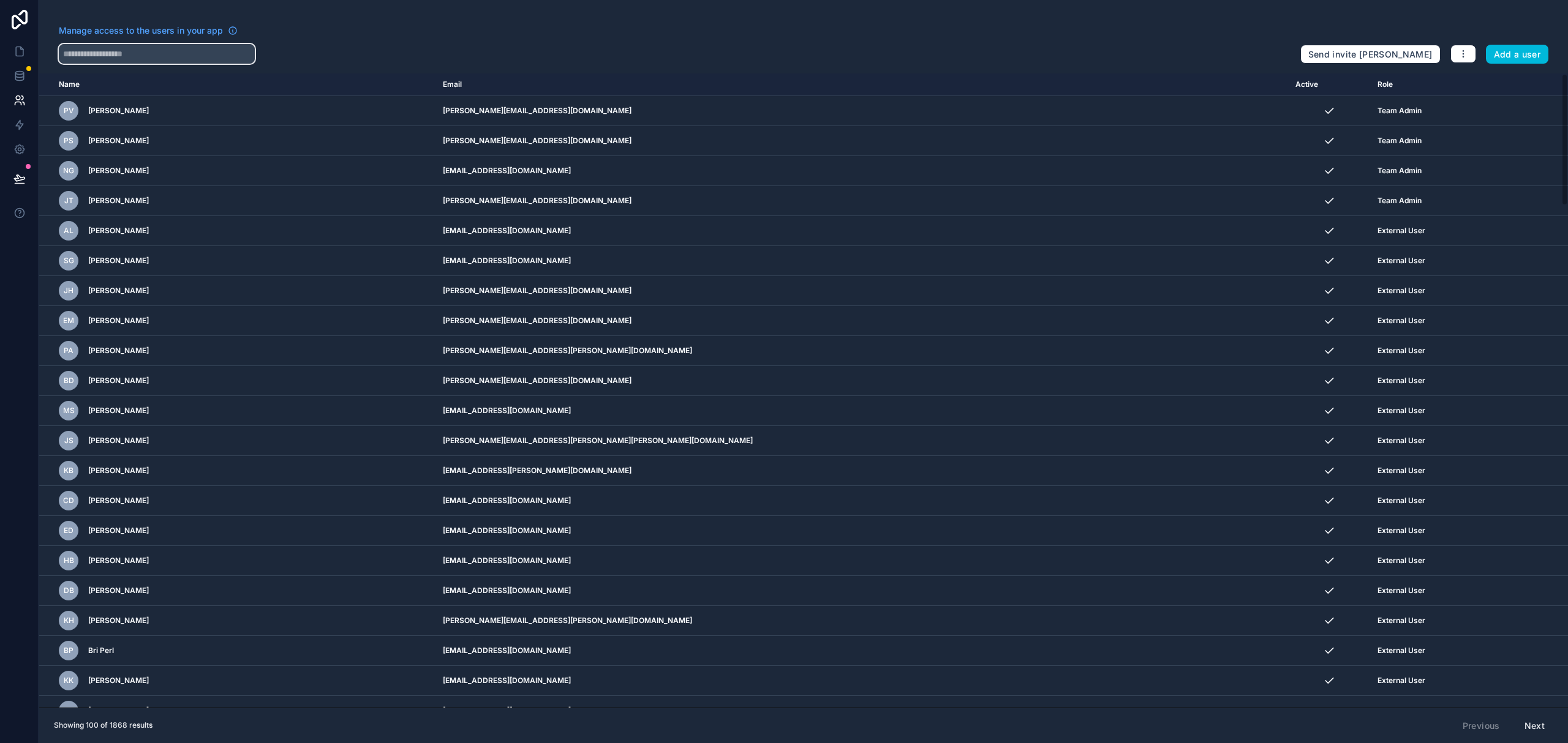
click at [186, 49] on input "text" at bounding box center [156, 54] width 196 height 20
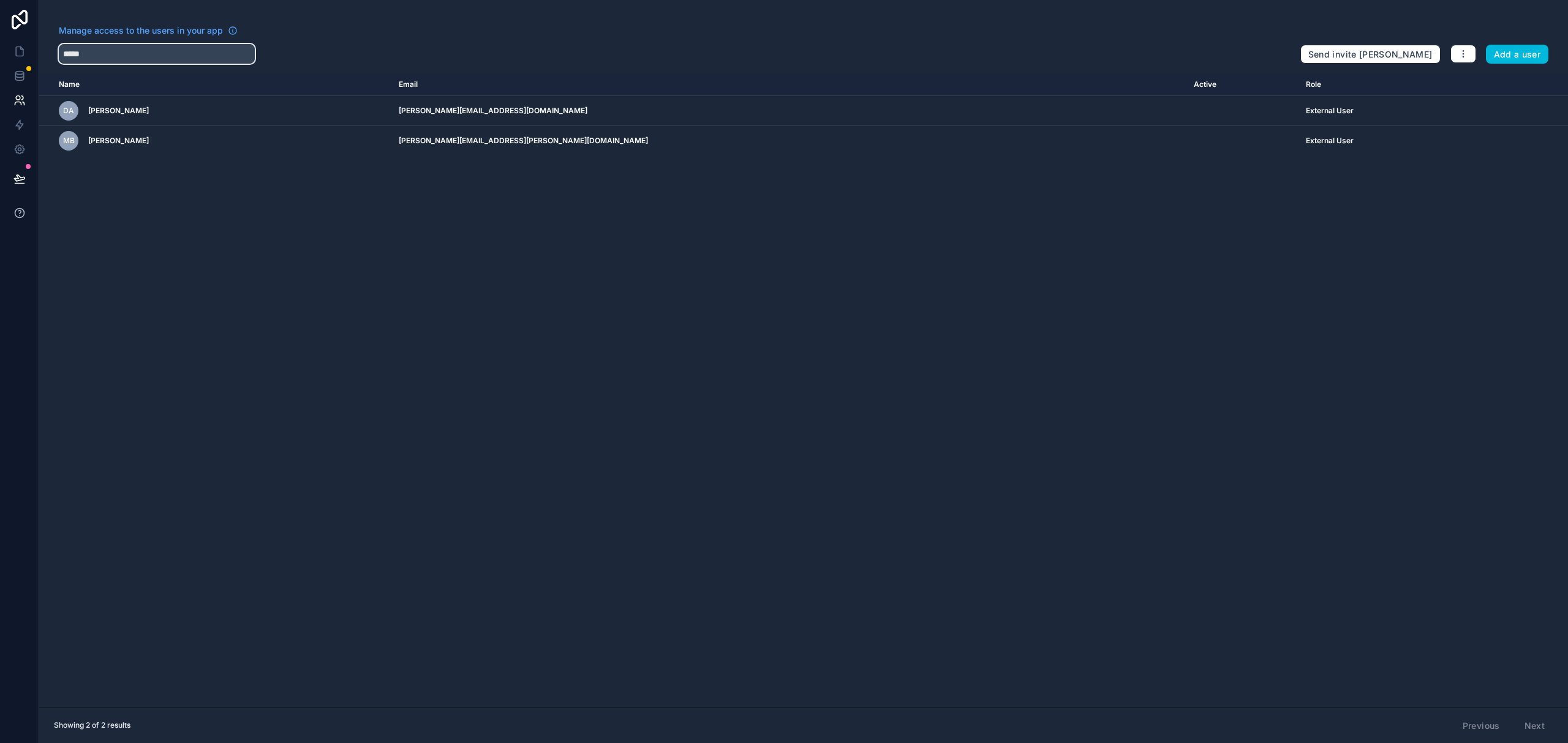
type input "*****"
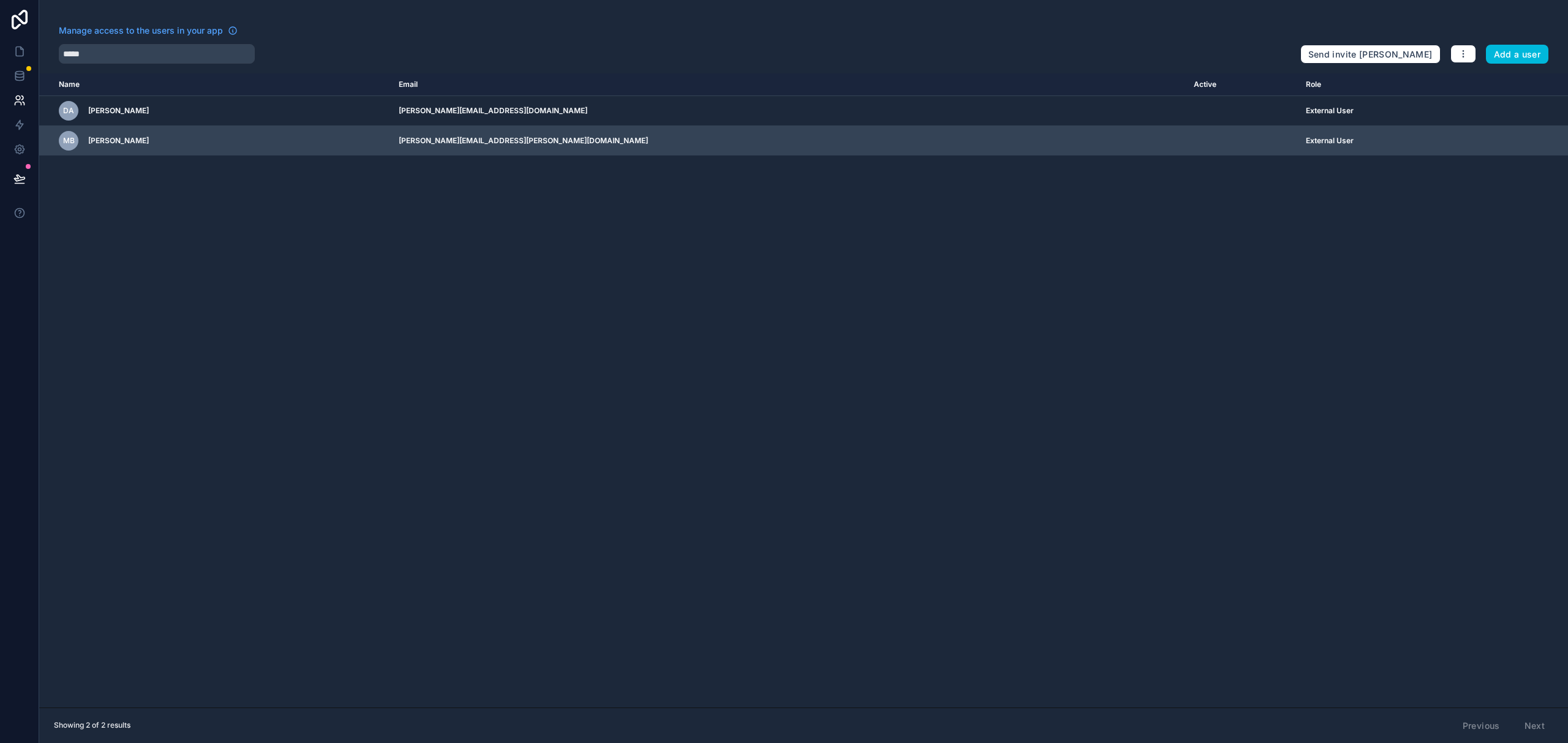
click at [0, 0] on icon "scrollable content" at bounding box center [0, 0] width 0 height 0
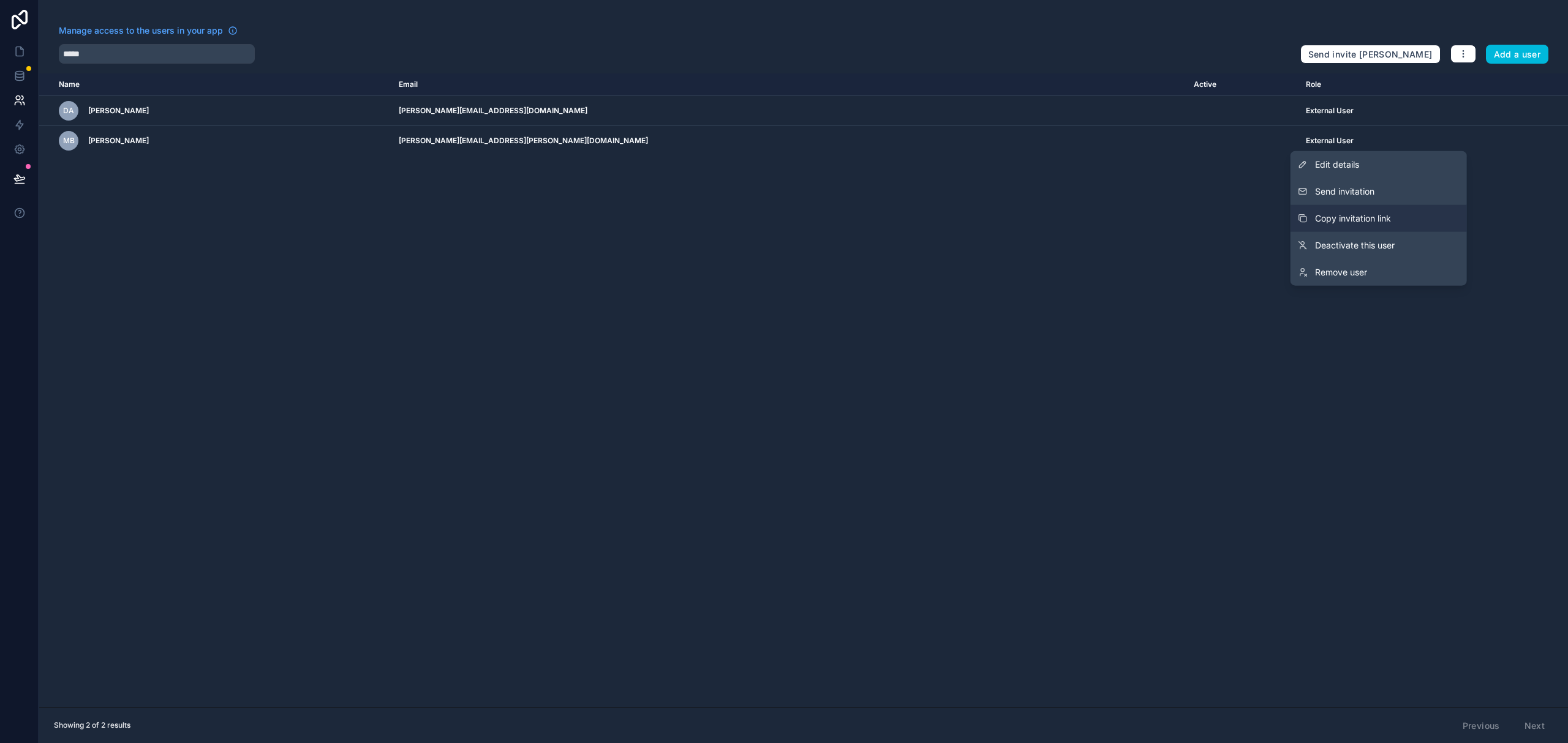
click at [1367, 211] on button "Copy invitation link" at bounding box center [1378, 218] width 176 height 27
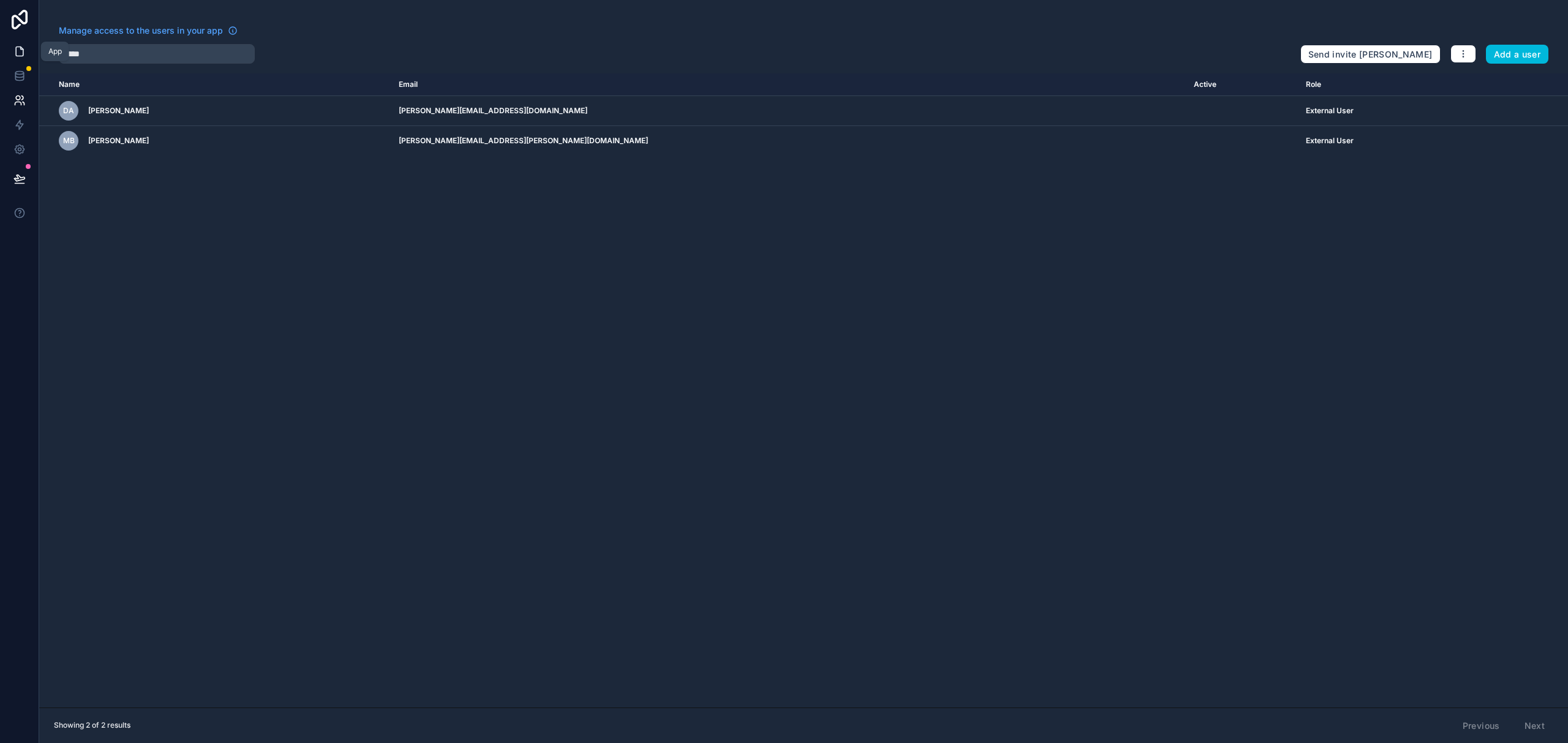
click at [21, 47] on icon at bounding box center [19, 51] width 7 height 9
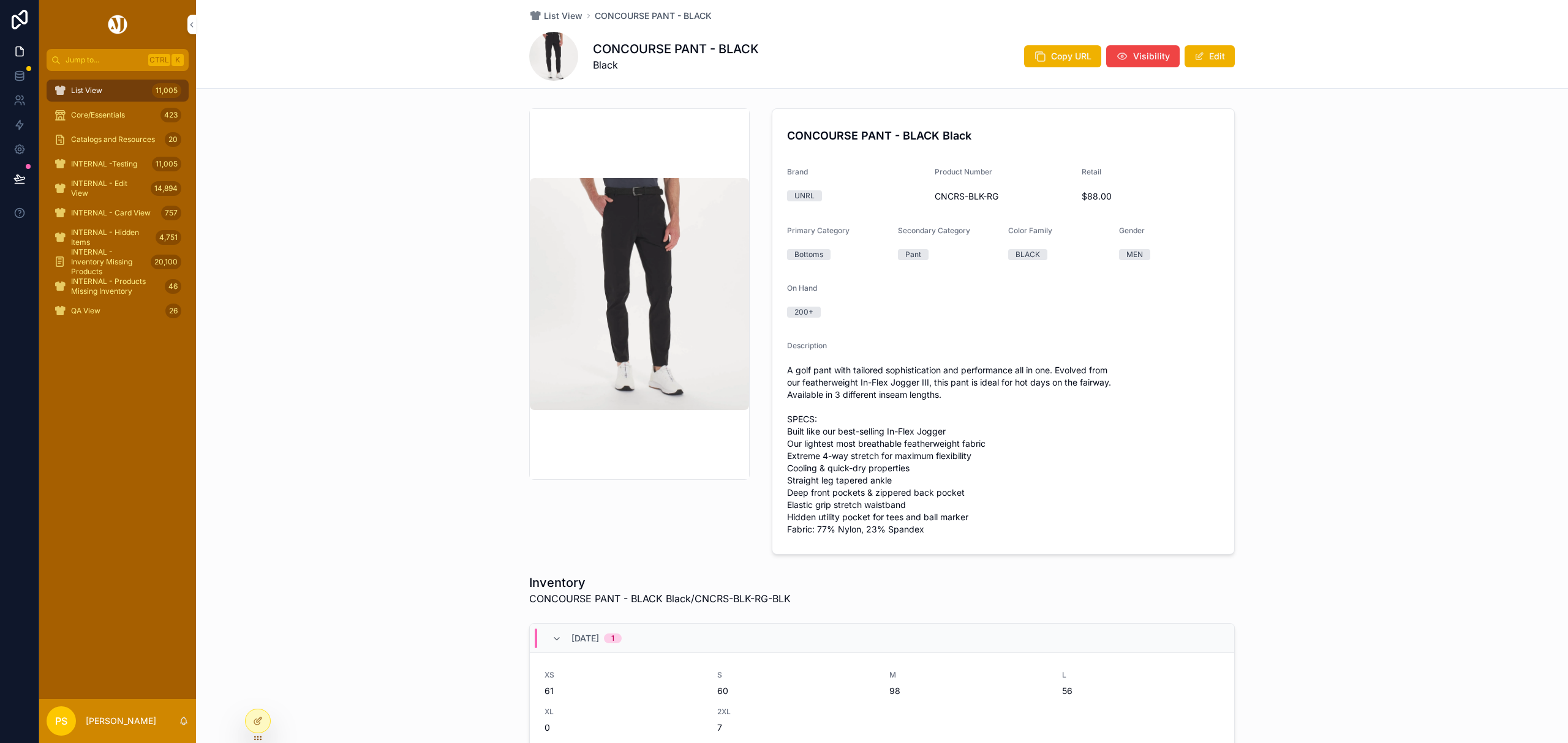
click at [113, 21] on img "scrollable content" at bounding box center [117, 24] width 23 height 20
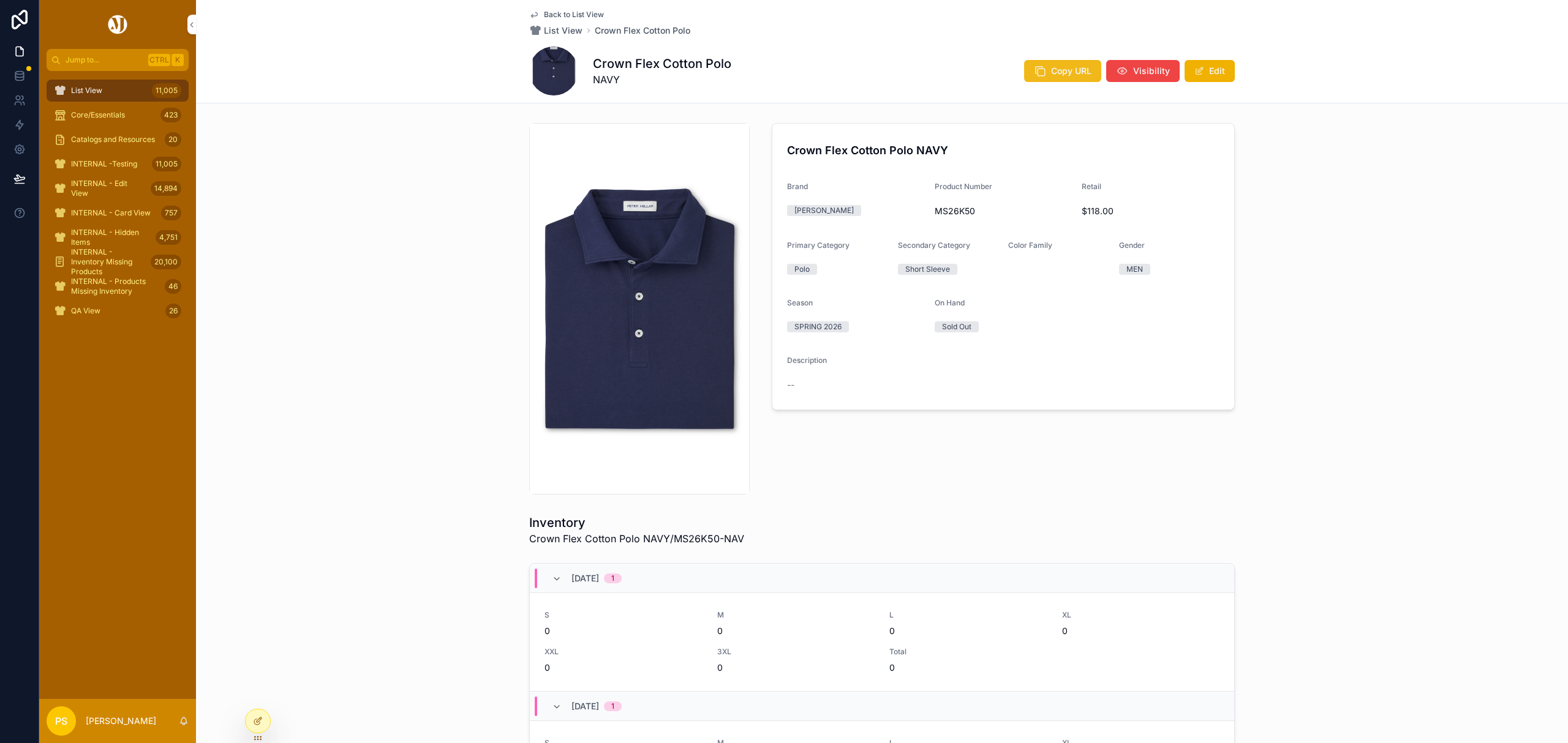
click at [1061, 70] on span "Copy URL" at bounding box center [1071, 71] width 40 height 13
